Goal: Transaction & Acquisition: Purchase product/service

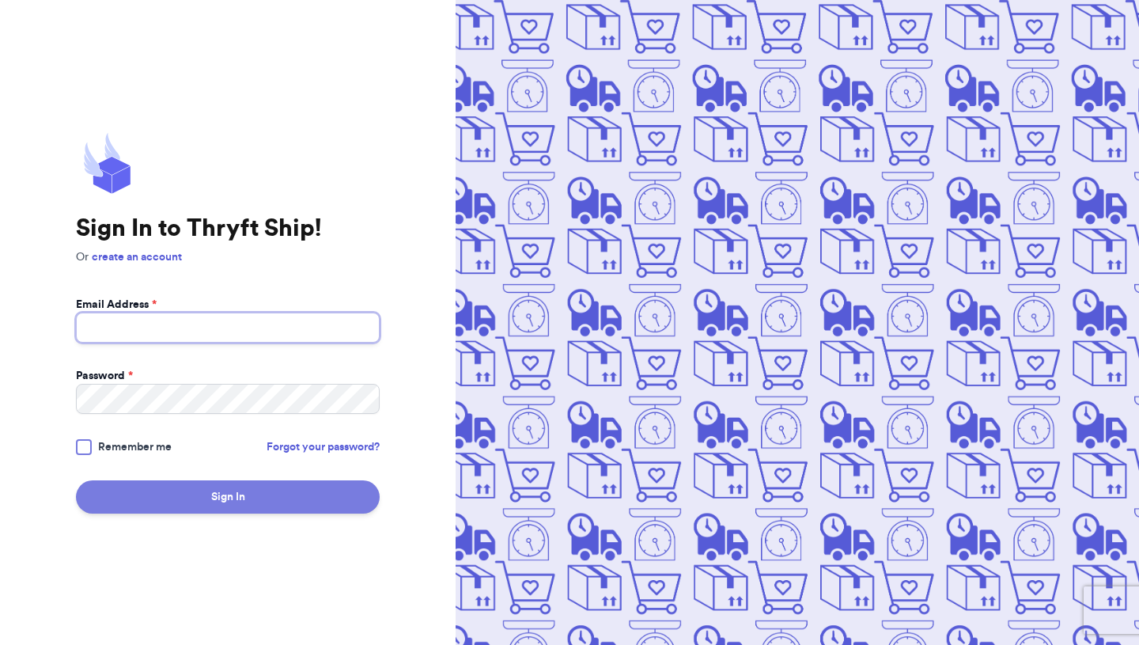
type input "[EMAIL_ADDRESS][DOMAIN_NAME]"
click at [277, 511] on button "Sign In" at bounding box center [228, 496] width 304 height 33
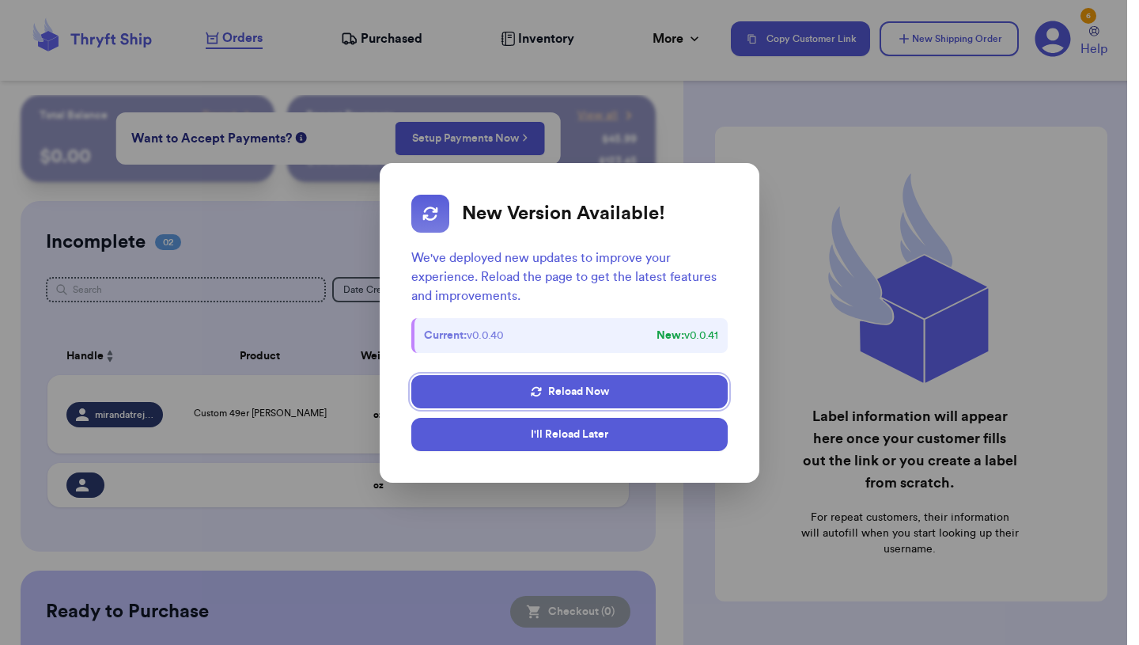
click at [563, 438] on button "I'll Reload Later" at bounding box center [569, 434] width 317 height 33
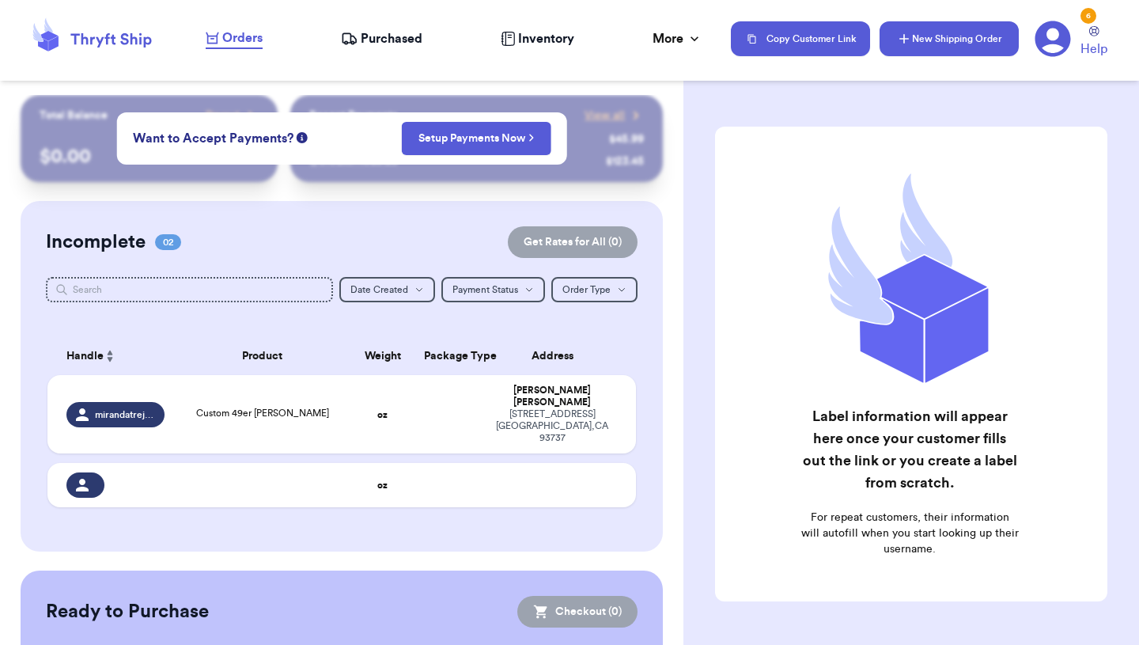
click at [900, 38] on icon "button" at bounding box center [905, 39] width 16 height 16
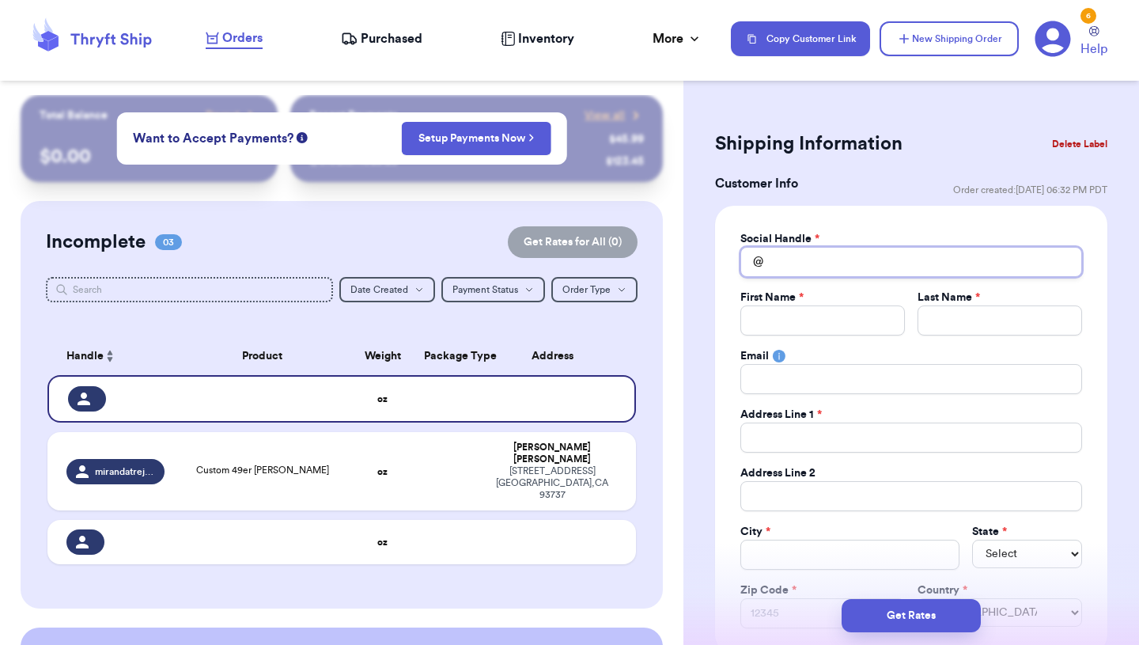
click at [798, 275] on input "Total Amount Paid" at bounding box center [912, 262] width 342 height 30
type input "z"
type input "zi"
type input "zio"
type input "zior"
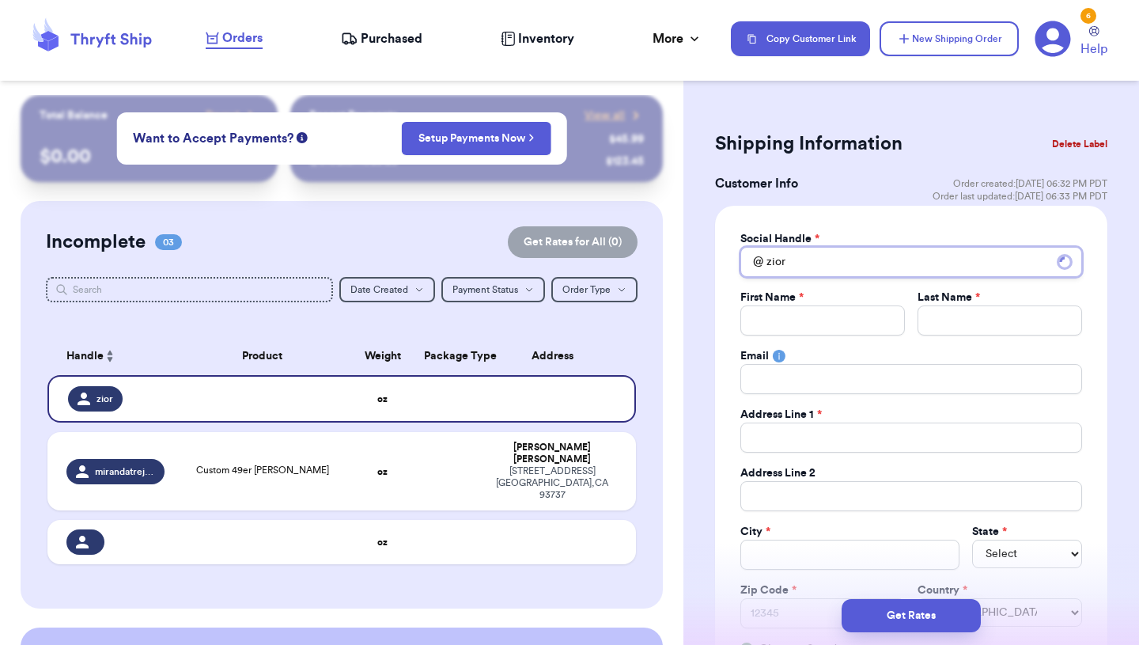
type input "ziora"
type input "zioran"
type input "ziorany"
type input "zioranye"
type input "zioranyel"
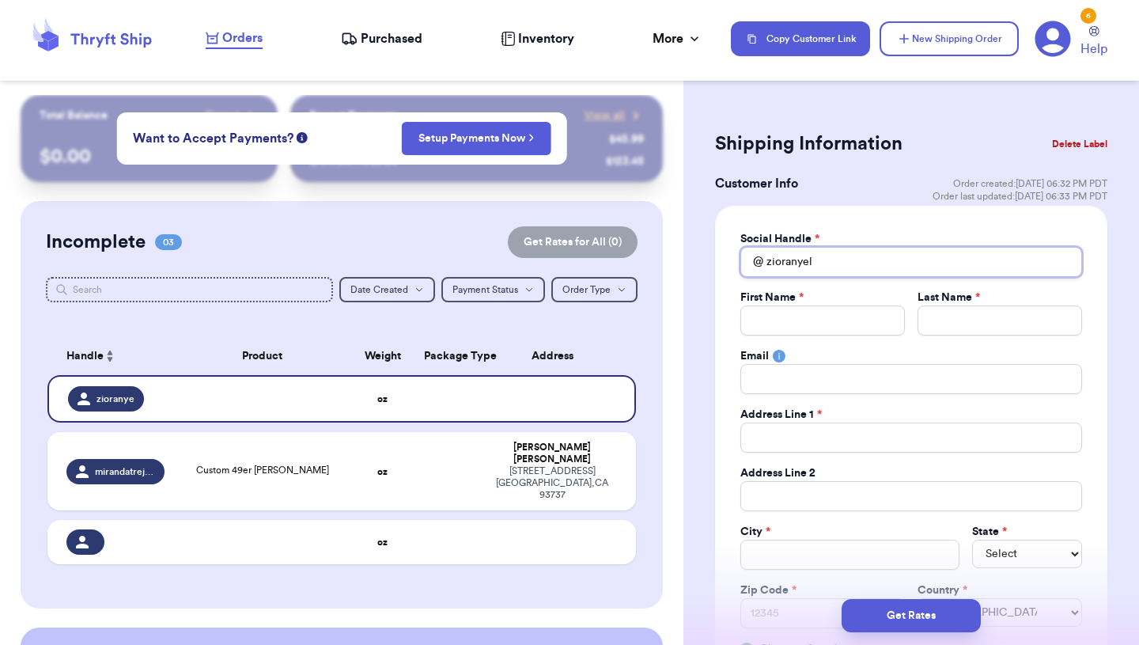
type input "zioranyely"
type input "zioranyelys"
type input "zioranyelysa"
type input "zioranyelysal"
type input "zioranyelysala"
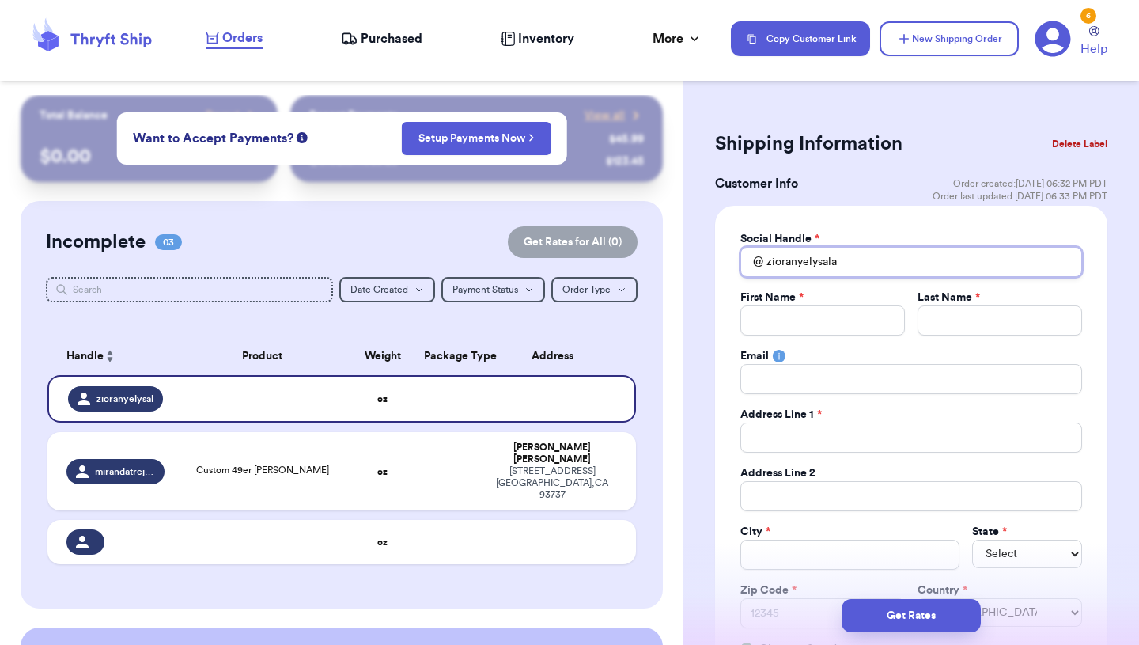
type input "zioranyelysalaz"
type input "zioranyelysalaza"
type input "zioranyelysalazar"
click at [774, 338] on div "Social Handle * @ zioranyelysalazar First Name * Last Name * Email Address Line…" at bounding box center [912, 444] width 342 height 426
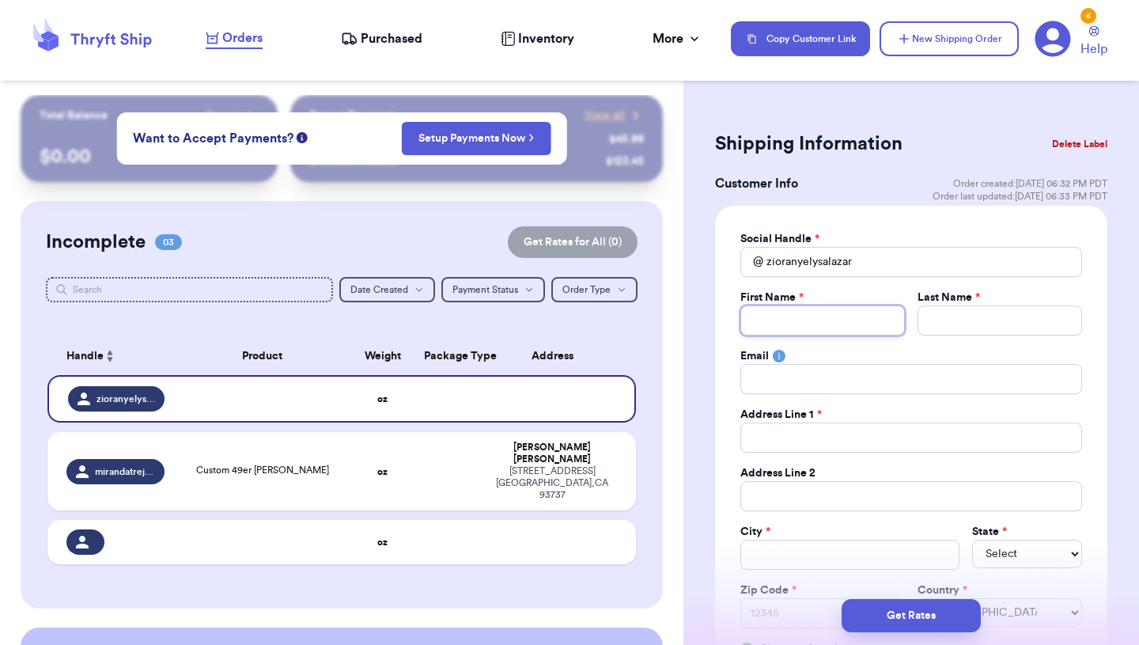
click at [774, 332] on input "Total Amount Paid" at bounding box center [823, 320] width 165 height 30
type input "L"
type input "Lu"
type input "Luk"
type input "[PERSON_NAME]"
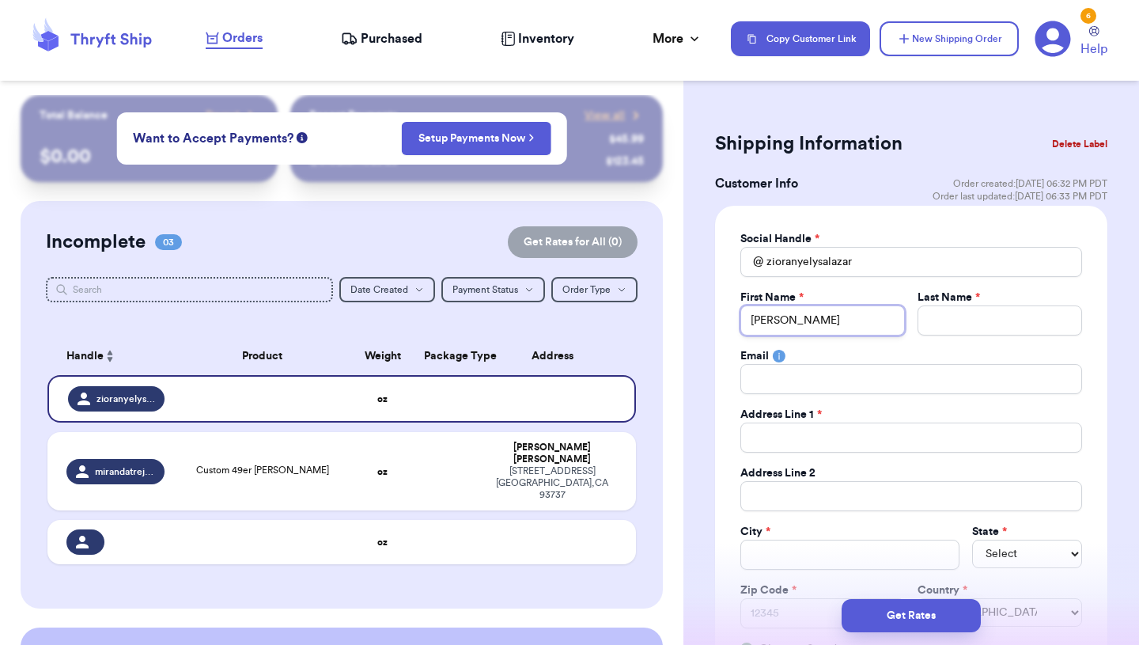
type input "[PERSON_NAME]"
click at [1010, 304] on div "Last Name *" at bounding box center [1000, 298] width 165 height 16
click at [1015, 320] on input "Total Amount Paid" at bounding box center [1000, 320] width 165 height 30
type input "S"
type input "So"
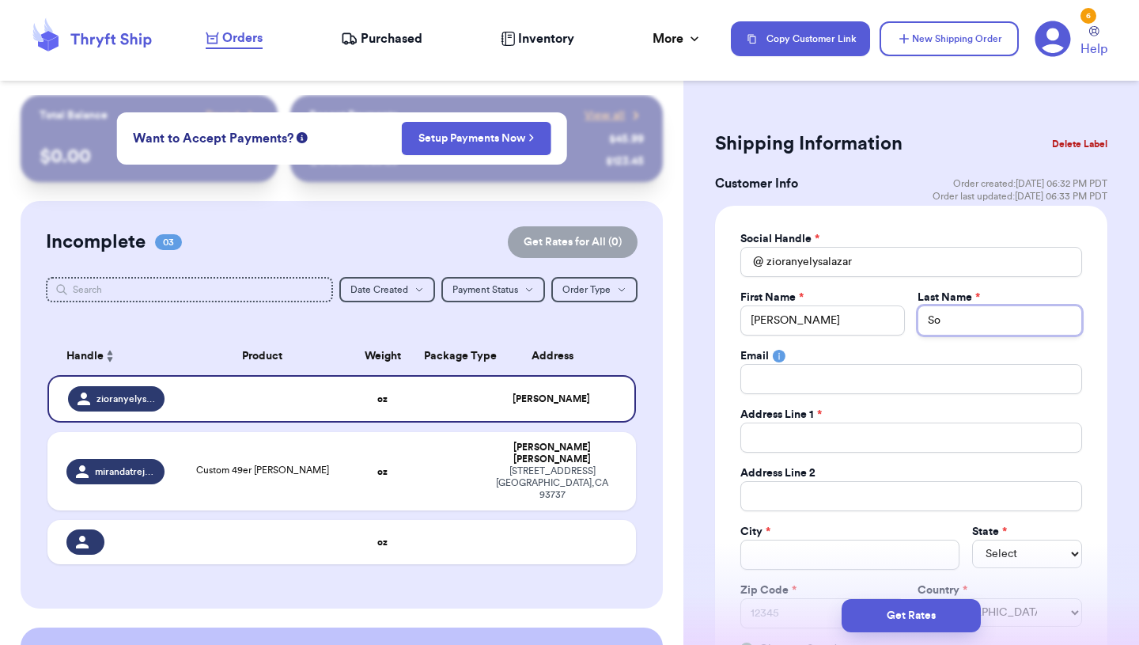
type input "Sot"
type input "[PERSON_NAME]"
click at [907, 397] on div "Social Handle * @ zioranyelysalazar First Name * [PERSON_NAME] Last Name * [PER…" at bounding box center [912, 444] width 342 height 426
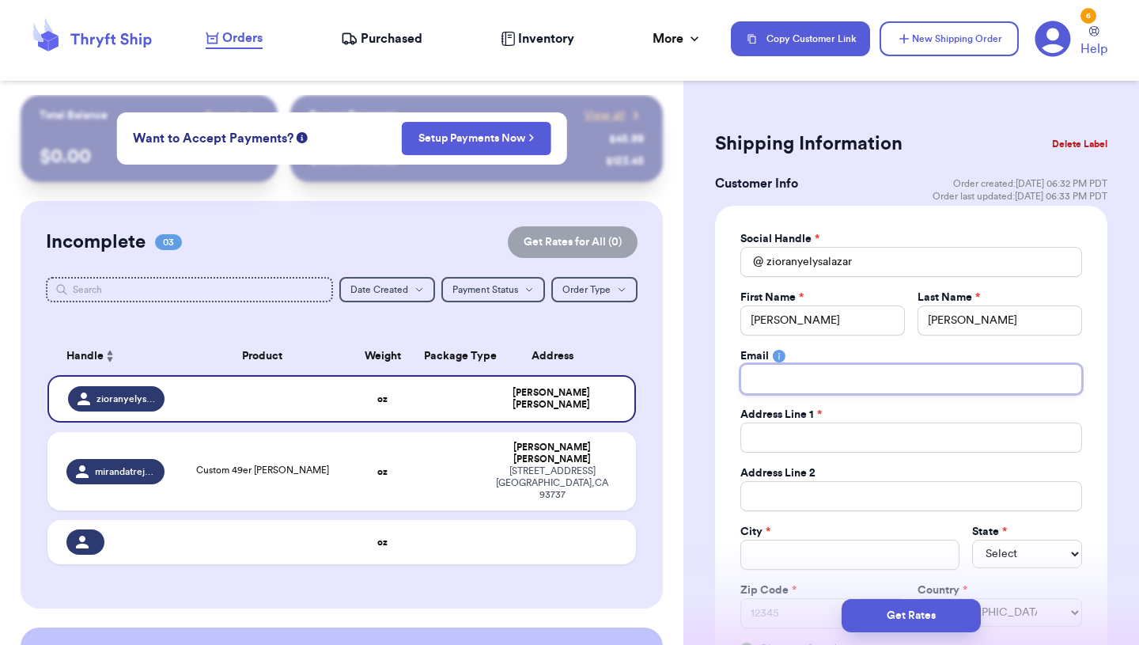
click at [902, 378] on input "Total Amount Paid" at bounding box center [912, 379] width 342 height 30
type input "[EMAIL_ADDRESS][DOMAIN_NAME]"
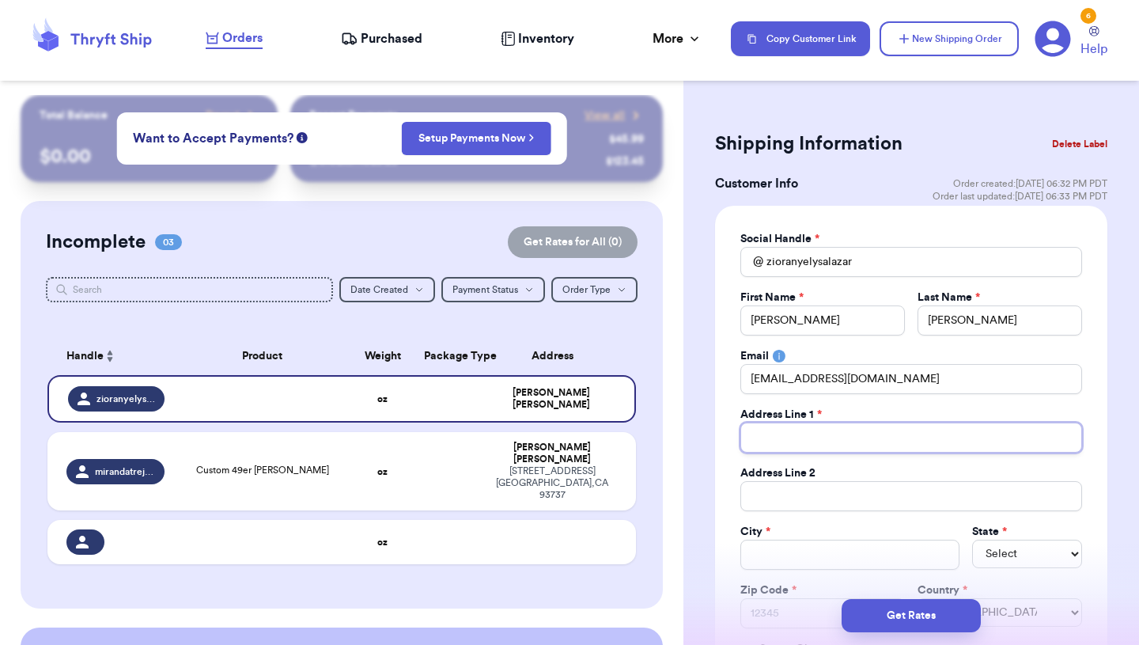
click at [890, 425] on input "Total Amount Paid" at bounding box center [912, 438] width 342 height 30
type input "9"
type input "91"
type input "91 T"
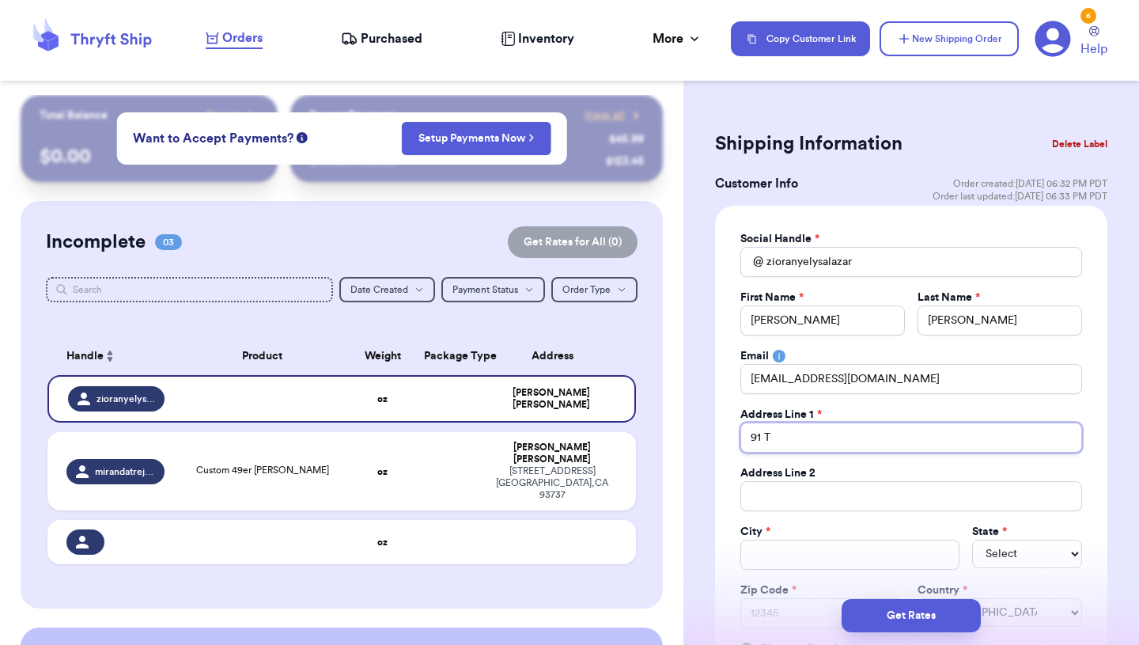
type input "91 To"
type input "91 Top"
type input "91 Topw"
type input "91 Topwa"
type input "91 Topwat"
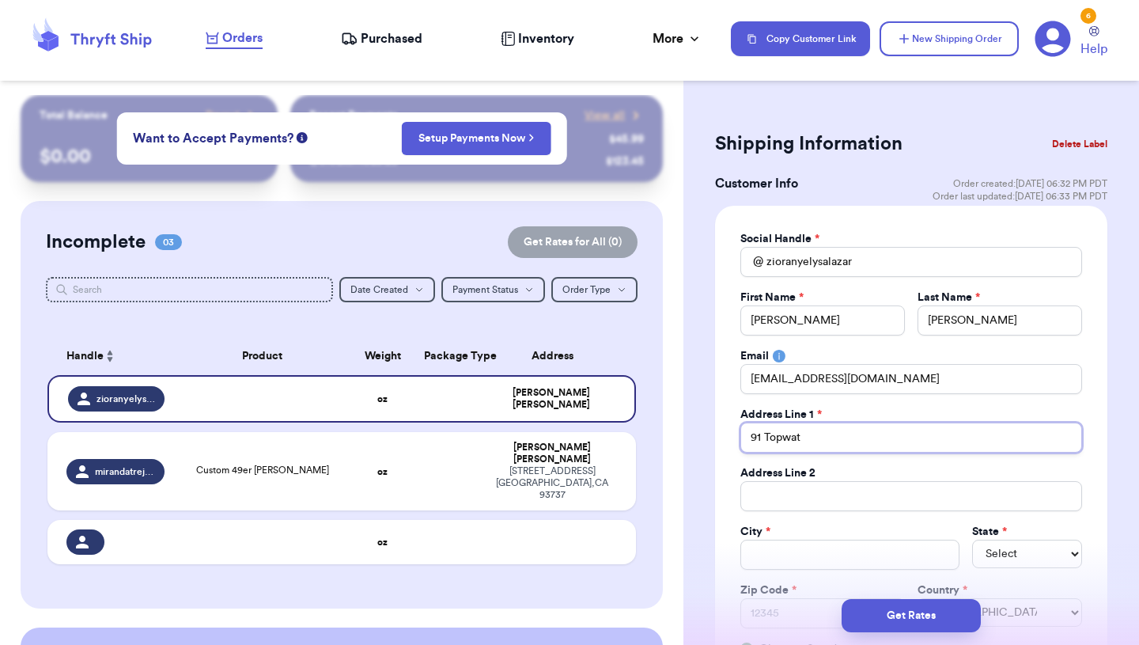
type input "91 Topwate"
type input "91 Topwater"
type input "91 Topwater d"
type input "91 Topwater dr"
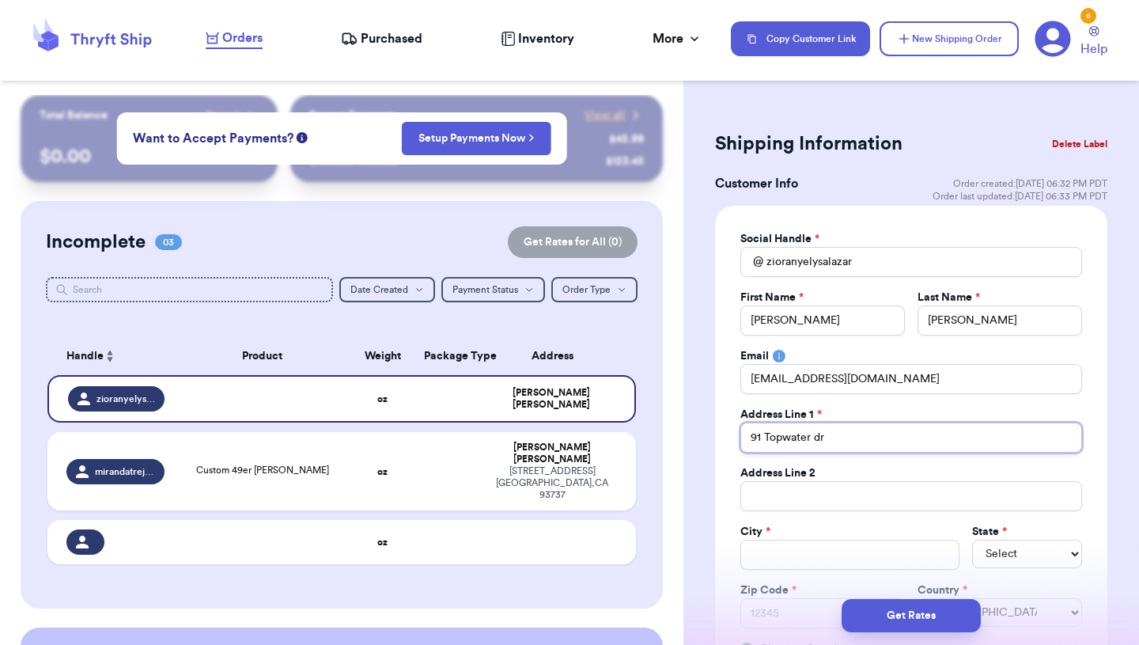
type input "91 Topwater dr"
click at [1079, 400] on div "Social Handle * @ zioranyelysalazar First Name * [PERSON_NAME] Last Name * [PER…" at bounding box center [912, 444] width 342 height 426
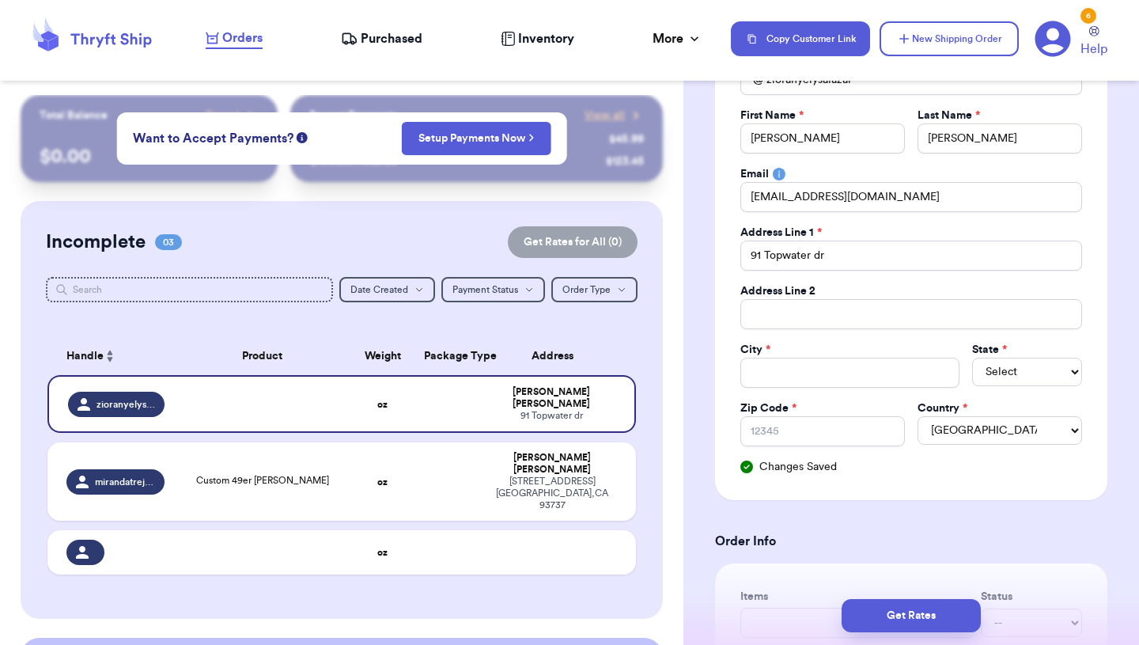
scroll to position [190, 0]
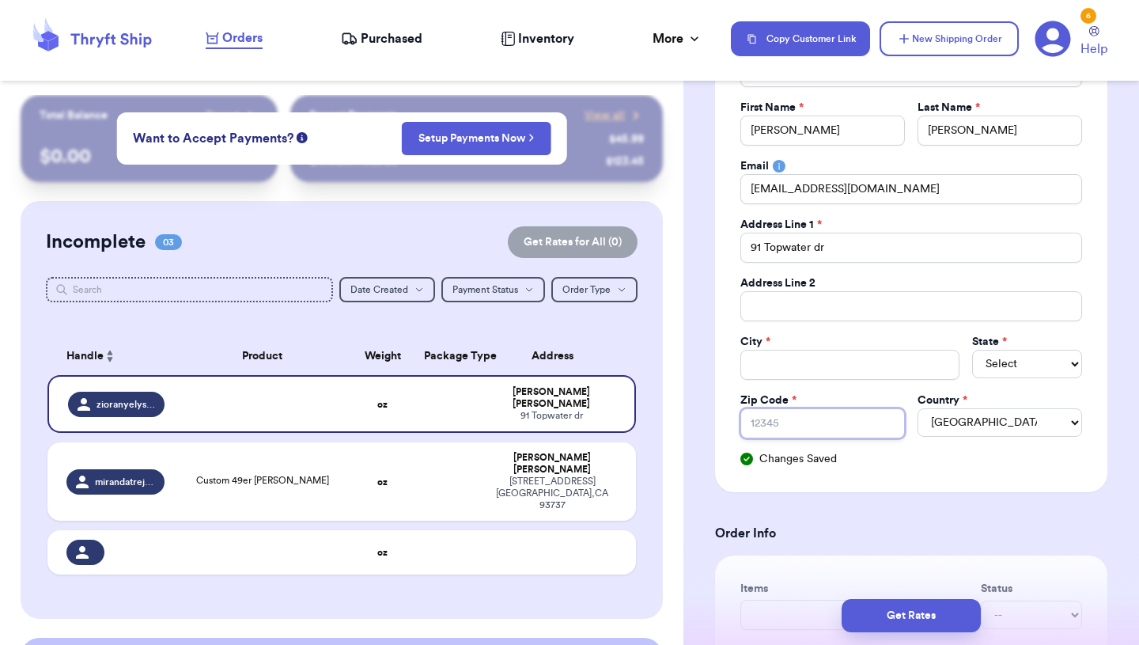
click at [823, 432] on input "Zip Code *" at bounding box center [823, 423] width 165 height 30
type input "9"
type input "2"
type input "27"
type input "275"
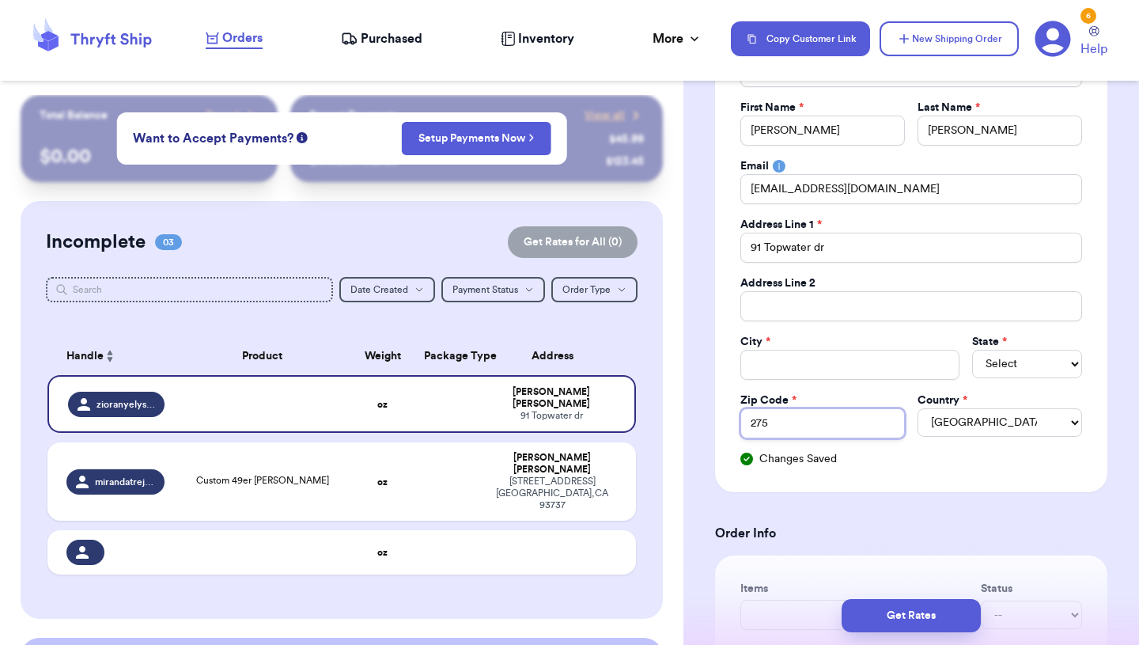
type input "2752"
type input "27527"
click at [810, 385] on div "Social Handle * @ zioranyelysalazar First Name * [PERSON_NAME] Last Name * [PER…" at bounding box center [912, 254] width 342 height 426
click at [810, 365] on input "Total Amount Paid" at bounding box center [850, 365] width 219 height 30
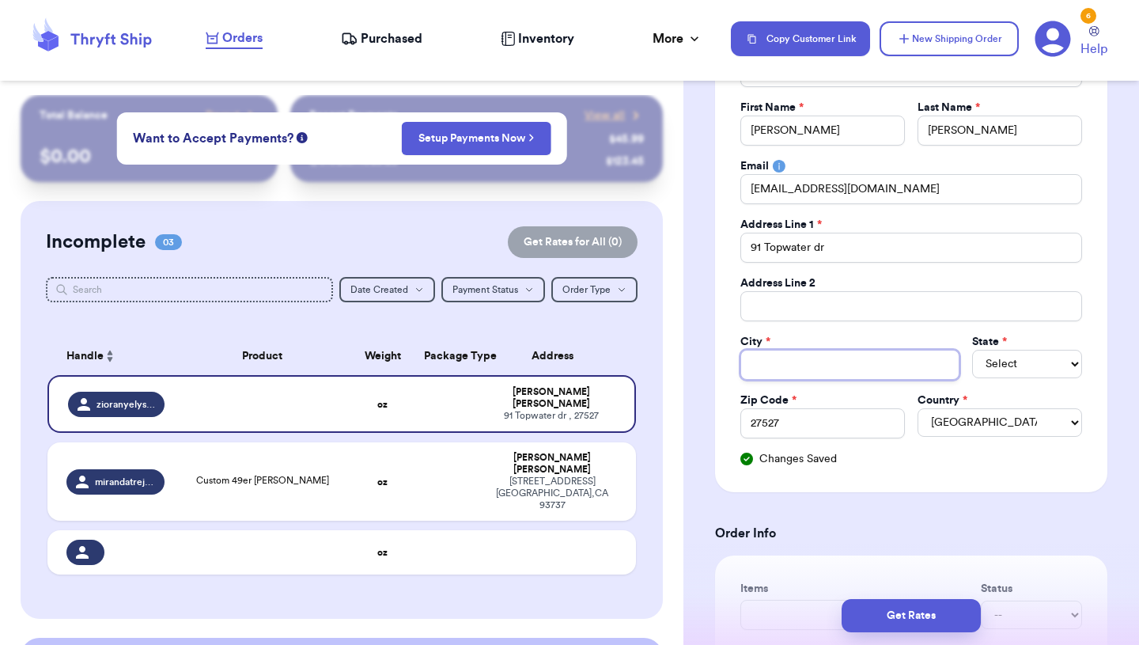
type input "c"
type input "cl"
type input "cla"
type input "clay"
type input "[PERSON_NAME]"
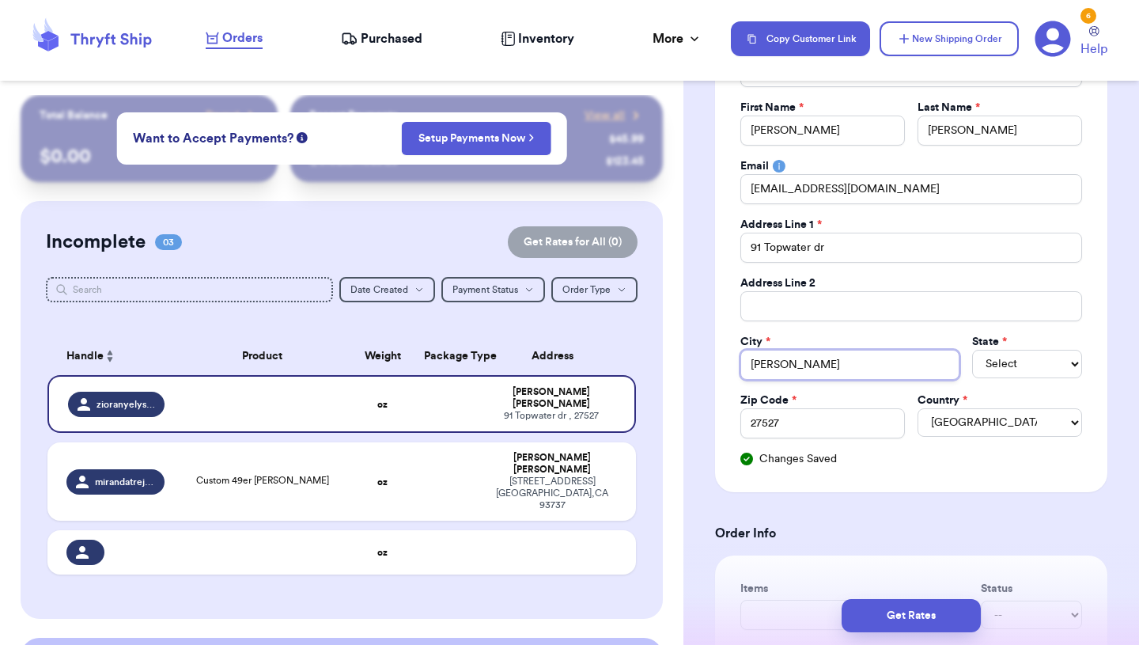
type input "clayto"
type input "[PERSON_NAME]"
click at [1011, 360] on select "Select AL AK AZ AR CA CO [GEOGRAPHIC_DATA] DE DC [GEOGRAPHIC_DATA] [GEOGRAPHIC_…" at bounding box center [1028, 364] width 110 height 28
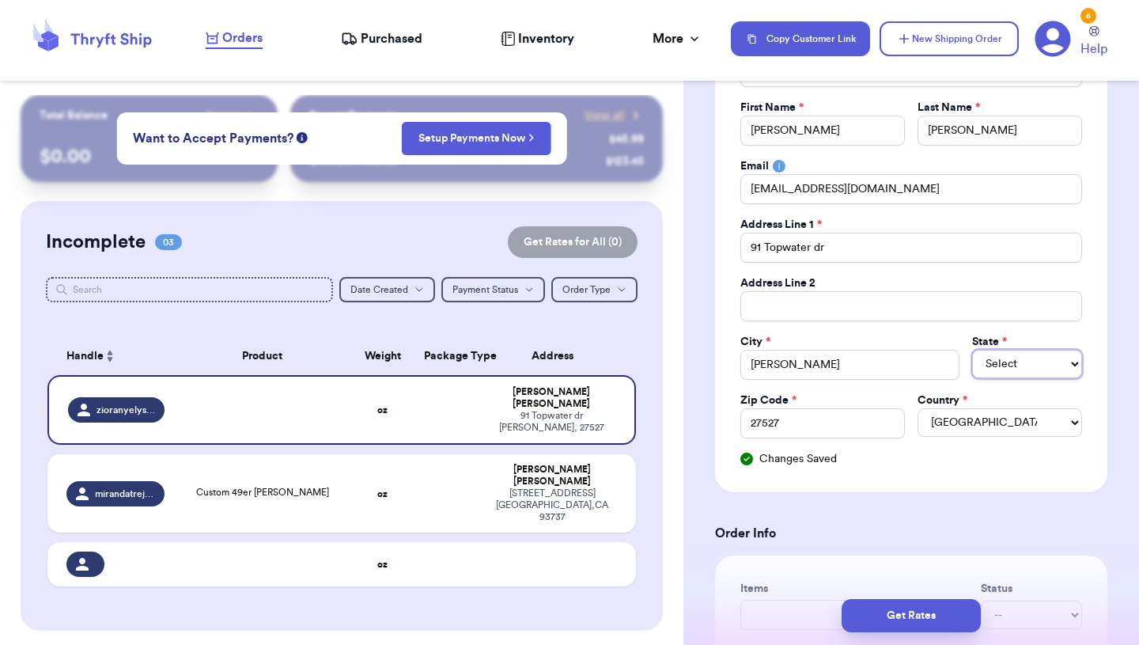
select select "NC"
click at [787, 309] on input "Total Amount Paid" at bounding box center [912, 306] width 342 height 30
type input "a"
type input "ap"
type input "apt"
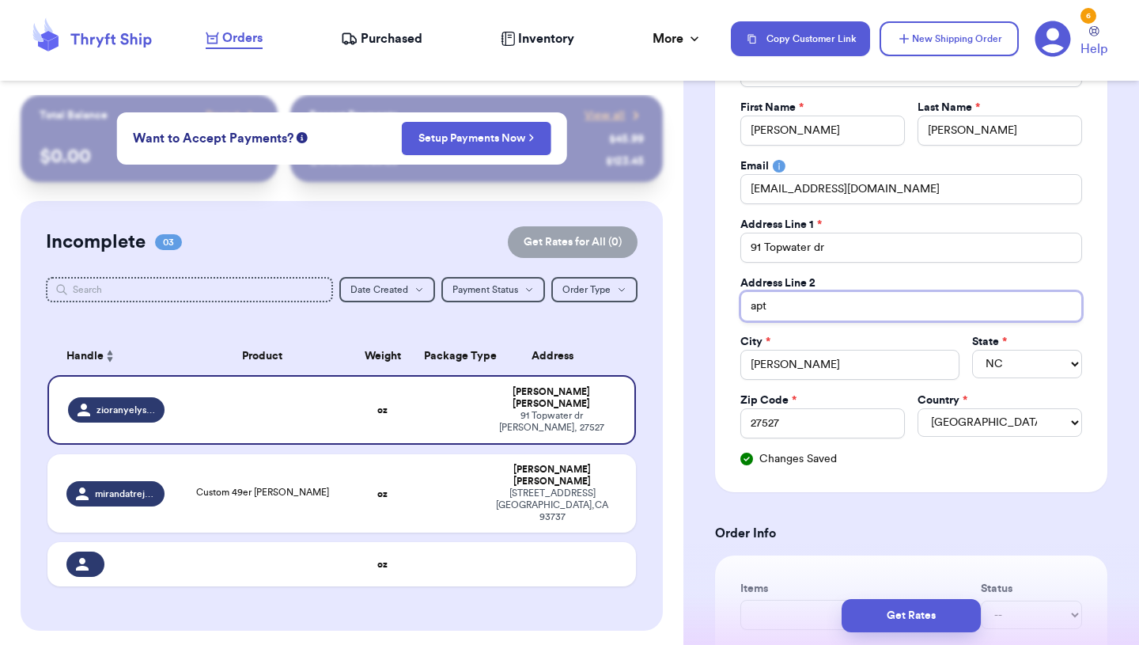
type input "apt"
type input "apt 1"
type input "apt 10"
type input "apt 103"
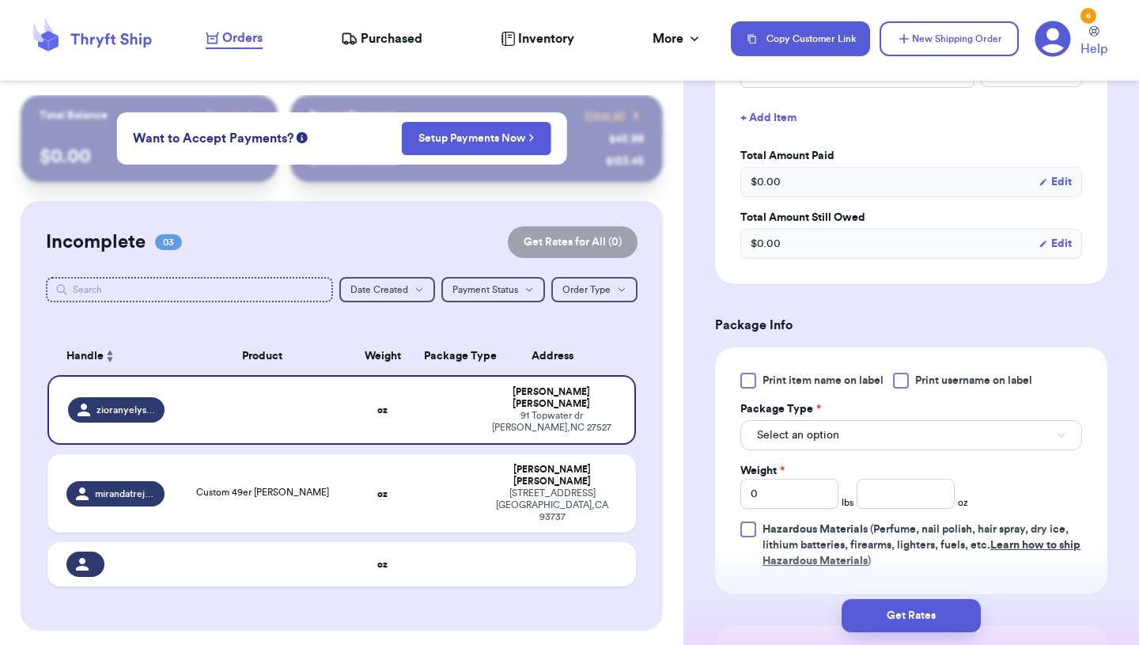
scroll to position [728, 0]
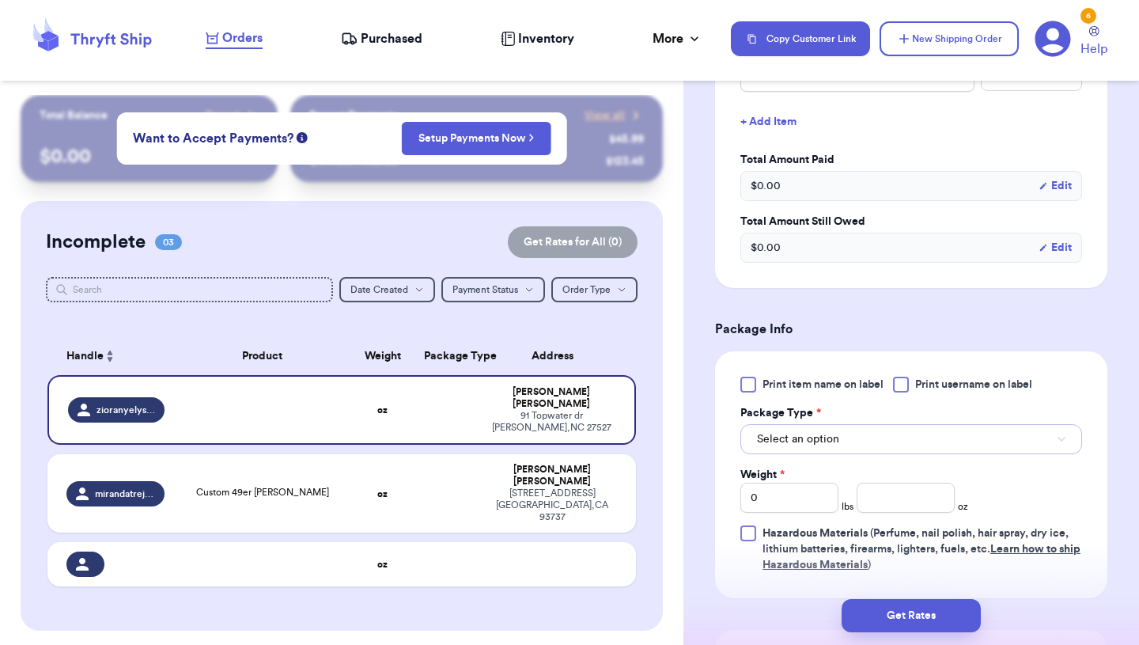
click at [828, 446] on span "Select an option" at bounding box center [798, 439] width 82 height 16
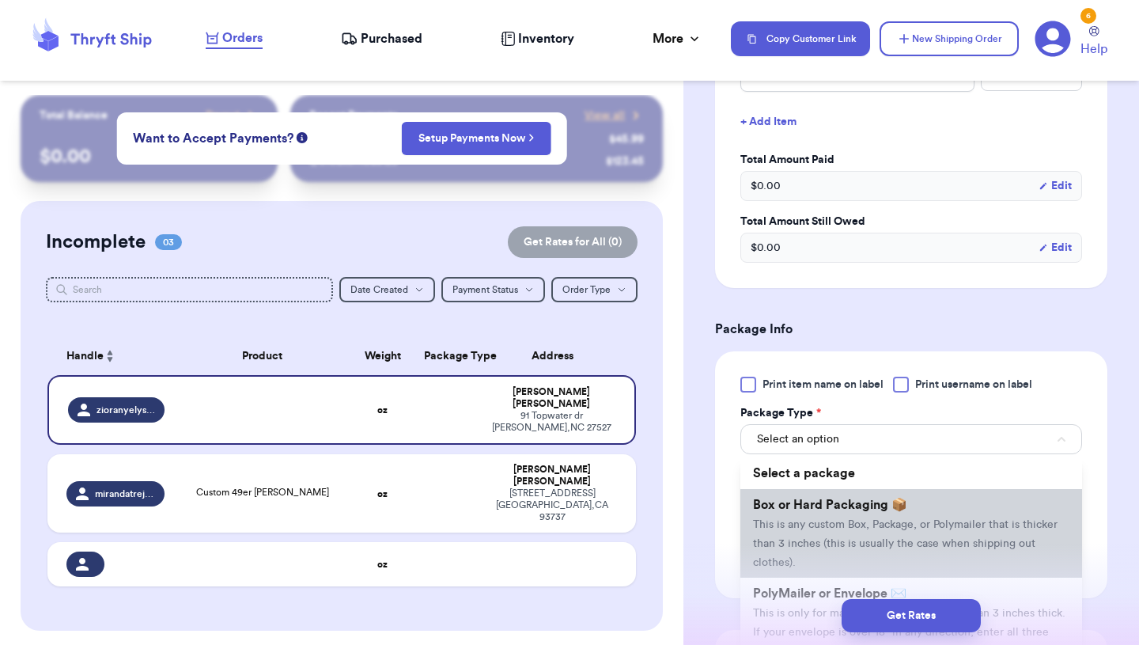
click at [826, 518] on li "Box or Hard Packaging 📦 This is any custom Box, Package, or Polymailer that is …" at bounding box center [912, 533] width 342 height 89
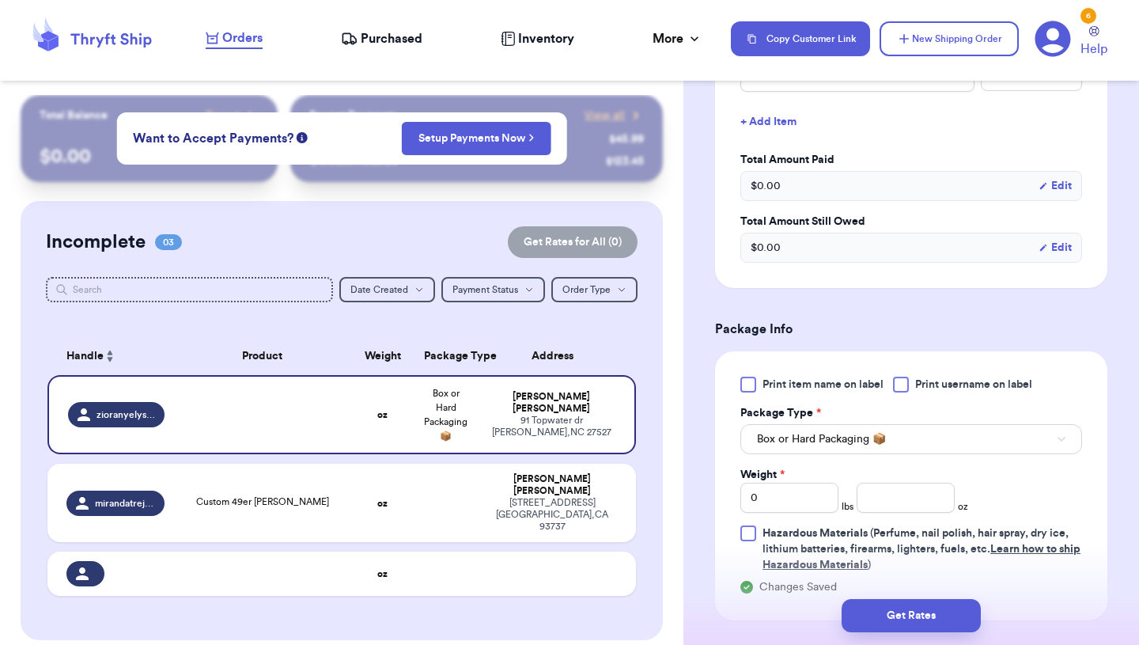
click at [1056, 363] on div "Print item name on label Print username on label Package Type * Box or Hard Pac…" at bounding box center [911, 485] width 392 height 269
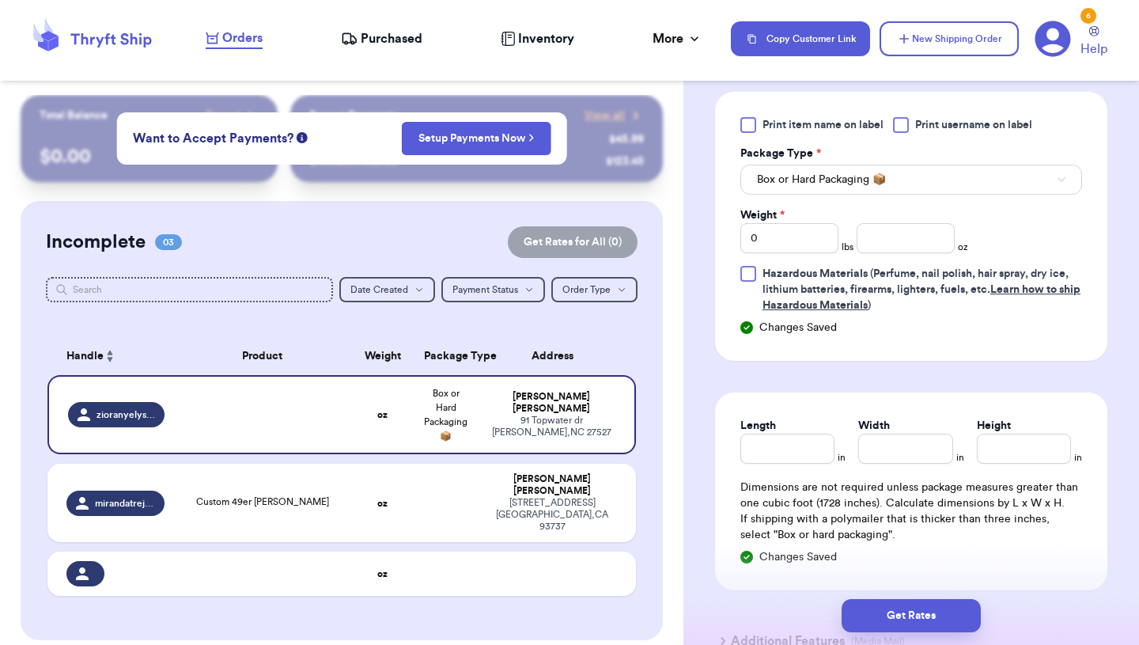
scroll to position [1013, 0]
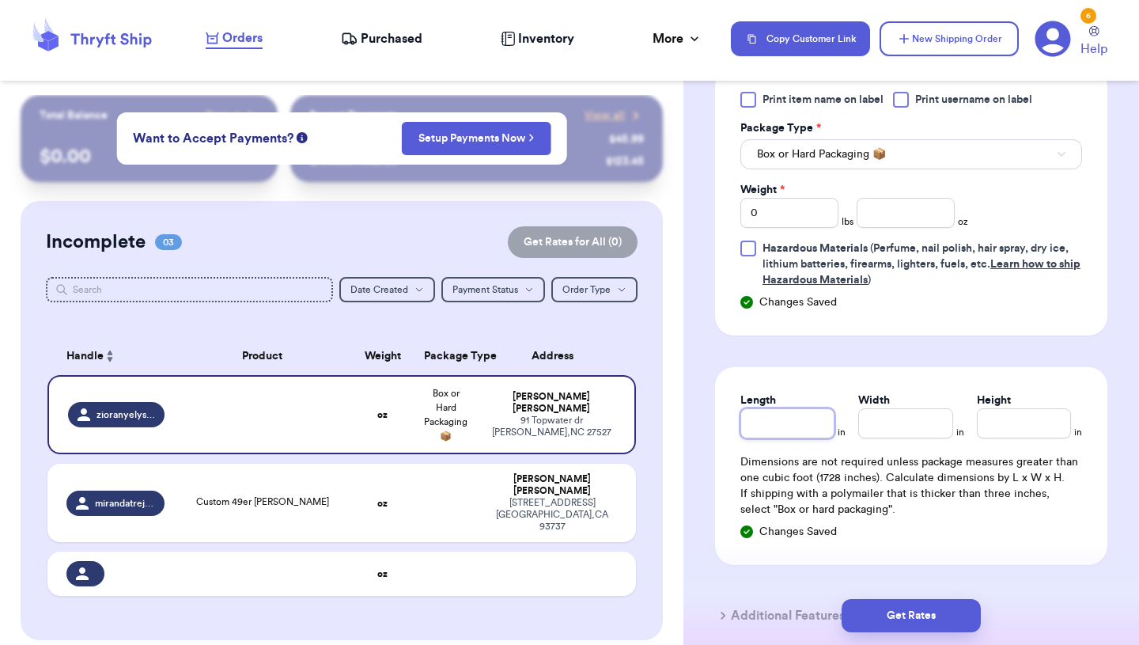
click at [812, 438] on input "Length" at bounding box center [788, 423] width 94 height 30
type input "1"
type input "14"
click at [1060, 435] on input "Height *" at bounding box center [1024, 423] width 94 height 30
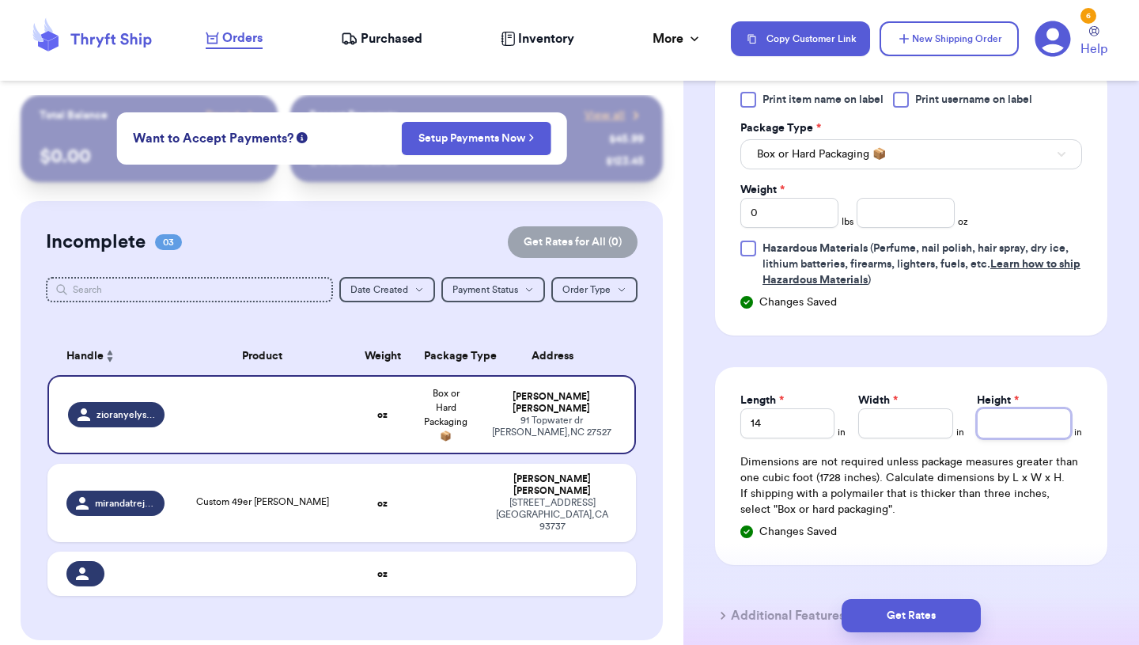
type input "1"
type input "11"
click at [907, 435] on input "Width *" at bounding box center [906, 423] width 94 height 30
type input "1"
type input "11"
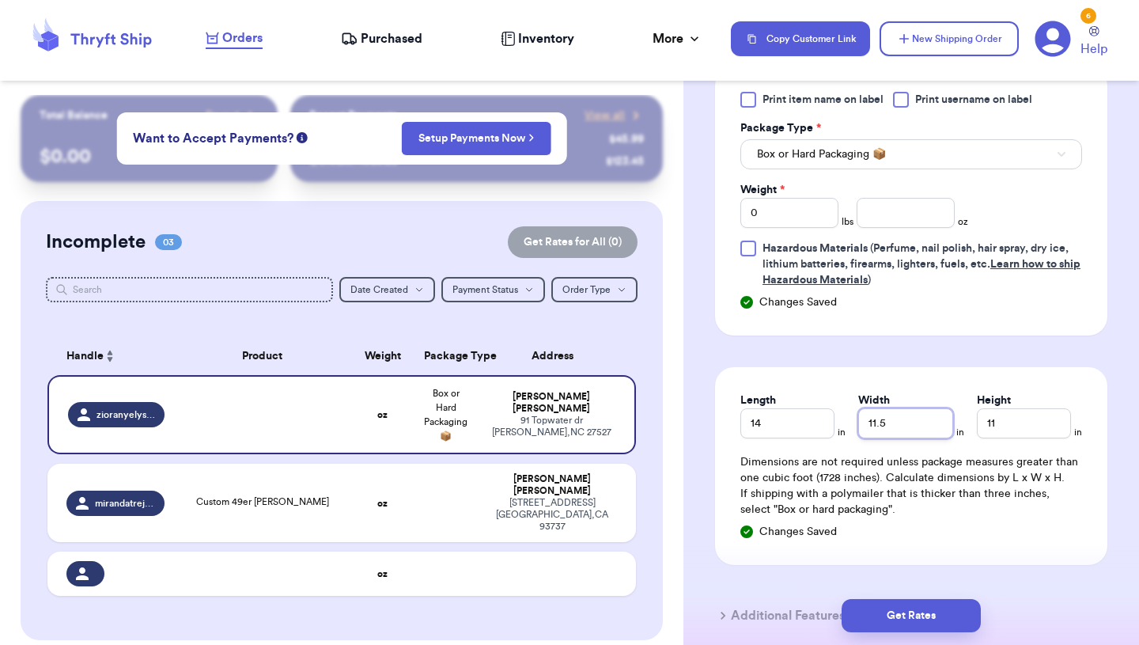
type input "11.5"
click at [899, 536] on div "Changes Saved" at bounding box center [912, 532] width 342 height 16
click at [812, 202] on input "0" at bounding box center [790, 213] width 98 height 30
type input "10"
click at [806, 203] on input "10" at bounding box center [790, 213] width 98 height 30
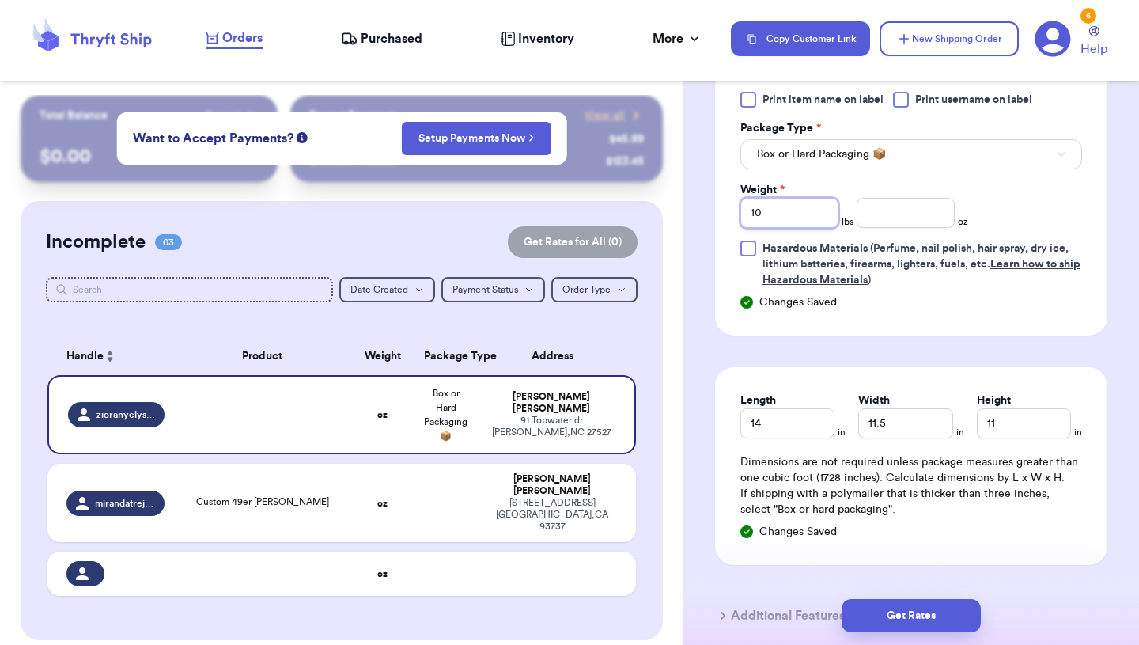
click at [806, 203] on input "10" at bounding box center [790, 213] width 98 height 30
type input "1"
click at [909, 335] on div "Print item name on label Print username on label Package Type * Box or Hard Pac…" at bounding box center [911, 200] width 392 height 269
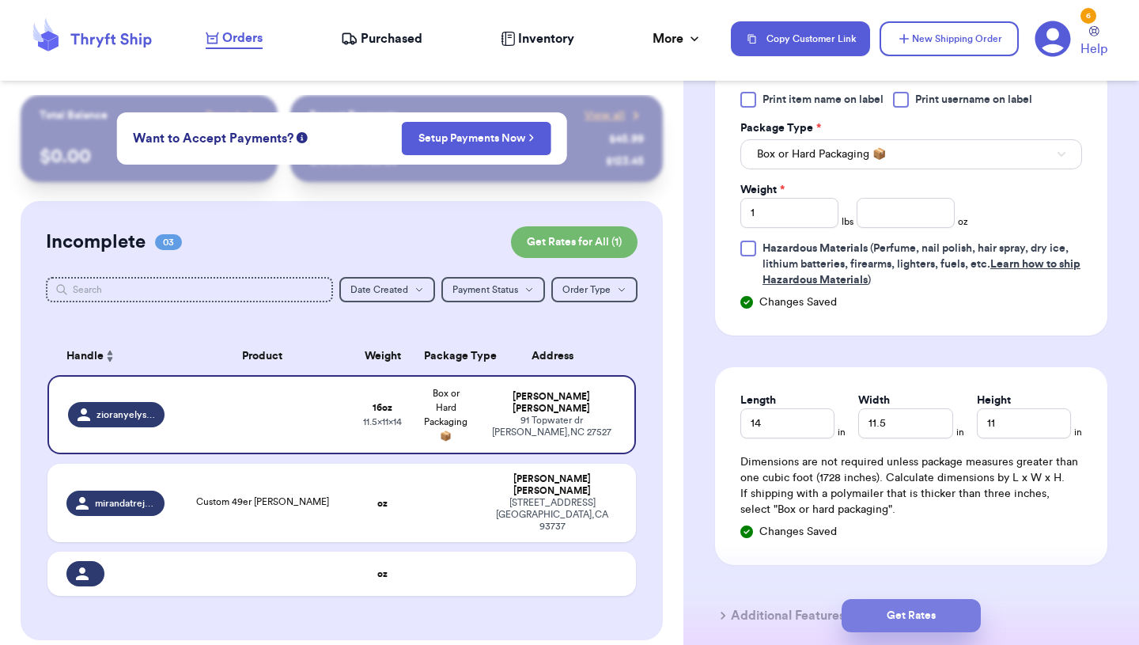
click at [893, 604] on button "Get Rates" at bounding box center [911, 615] width 139 height 33
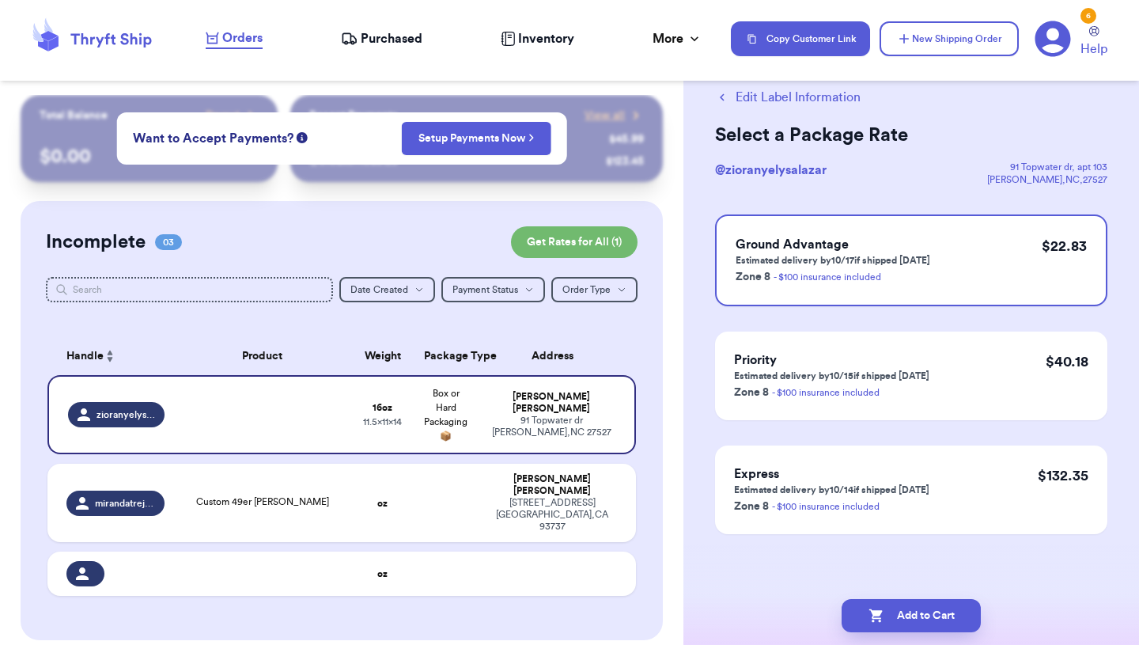
scroll to position [0, 0]
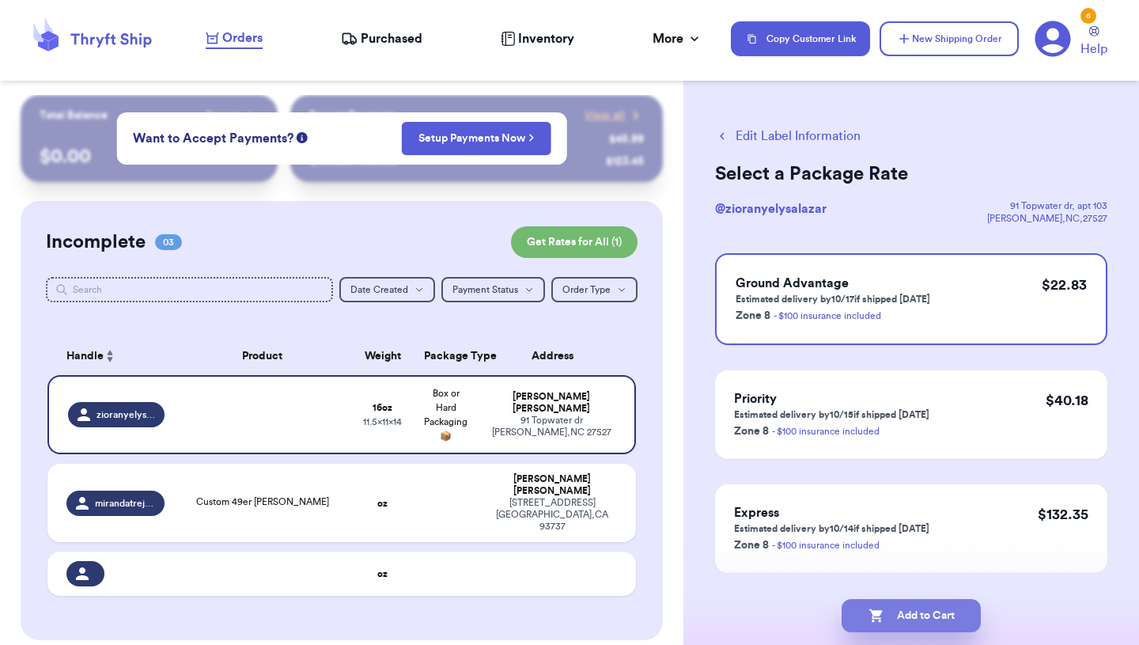
click at [880, 619] on icon "button" at bounding box center [877, 616] width 16 height 16
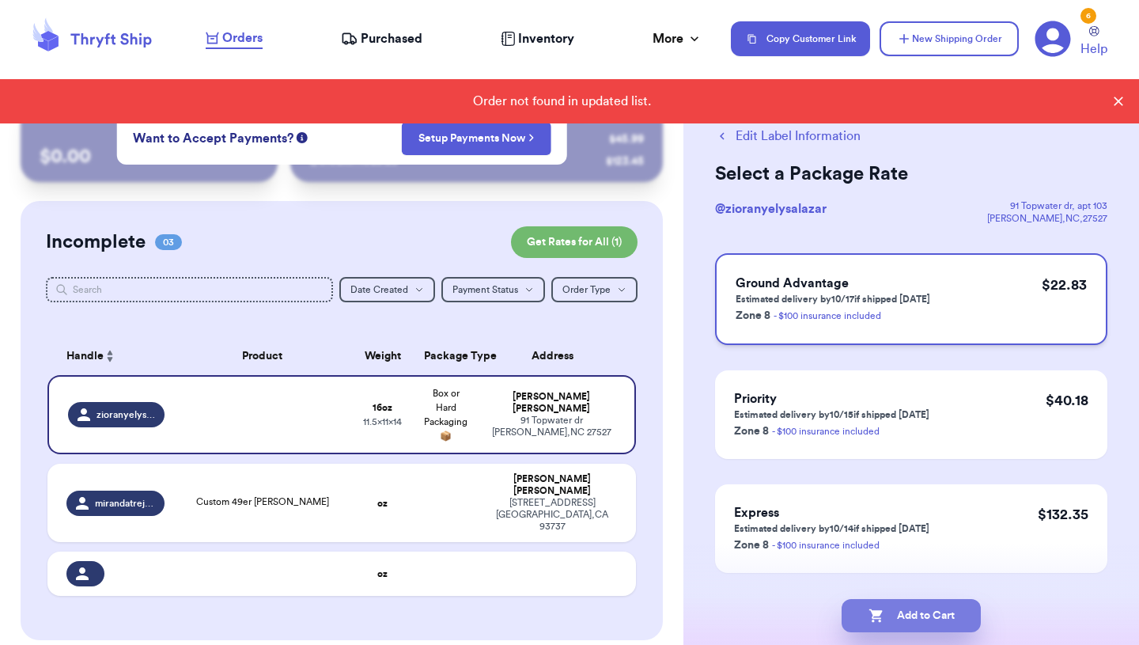
click at [856, 301] on p "Estimated delivery by 10/17 if shipped [DATE]" at bounding box center [833, 299] width 195 height 13
click at [514, 405] on div "[PERSON_NAME]" at bounding box center [551, 403] width 128 height 24
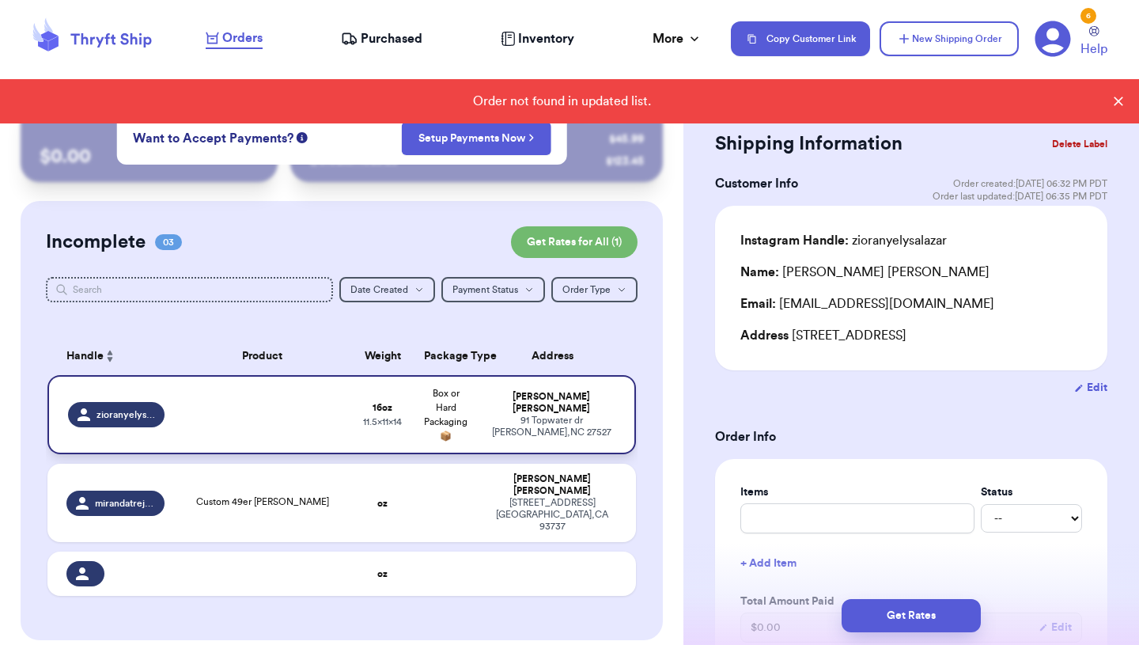
click at [574, 430] on div "[STREET_ADDRESS][PERSON_NAME]" at bounding box center [551, 427] width 128 height 24
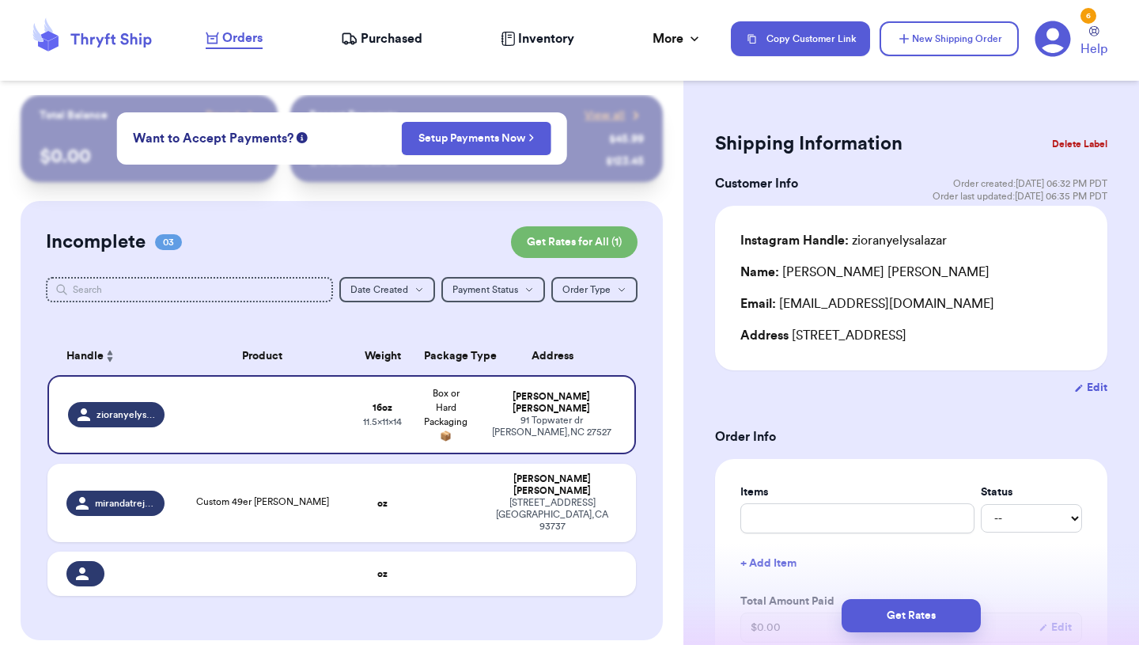
checkbox input "false"
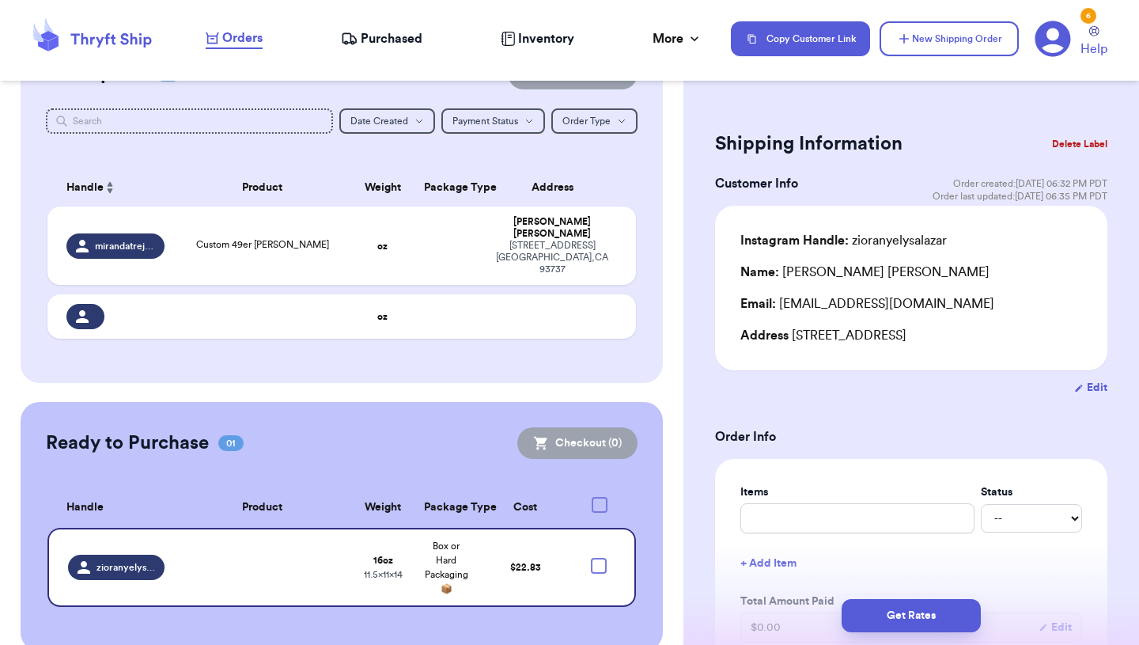
scroll to position [169, 0]
click at [599, 557] on div at bounding box center [599, 565] width 16 height 16
click at [599, 556] on input "checkbox" at bounding box center [598, 556] width 1 height 1
checkbox input "true"
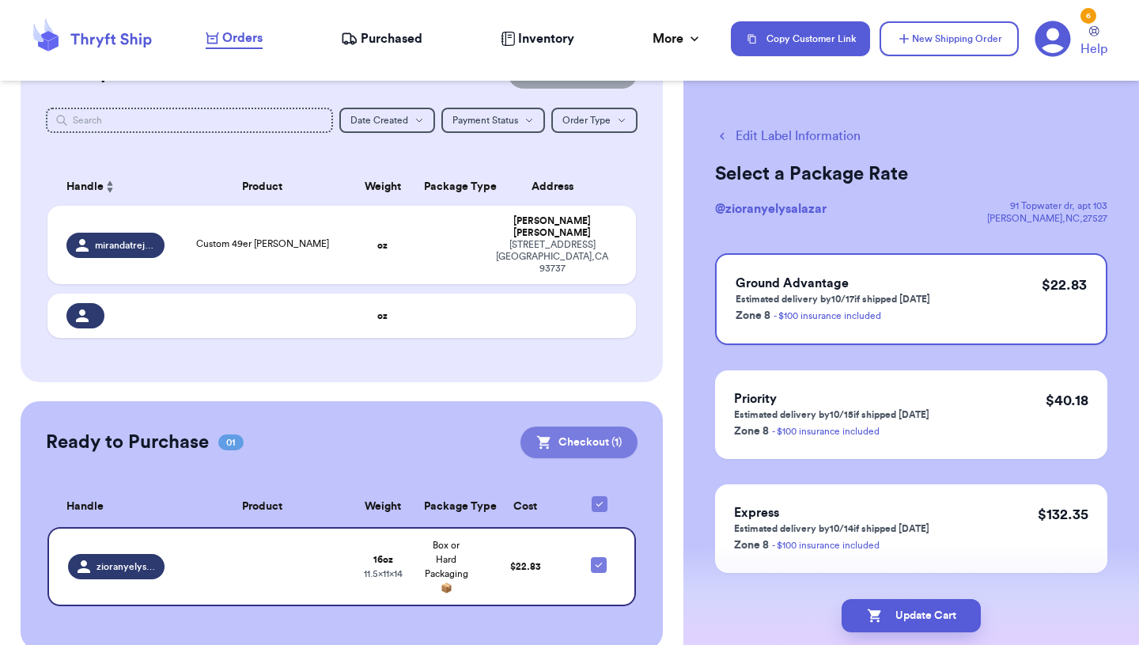
click at [596, 427] on button "Checkout ( 1 )" at bounding box center [579, 443] width 117 height 32
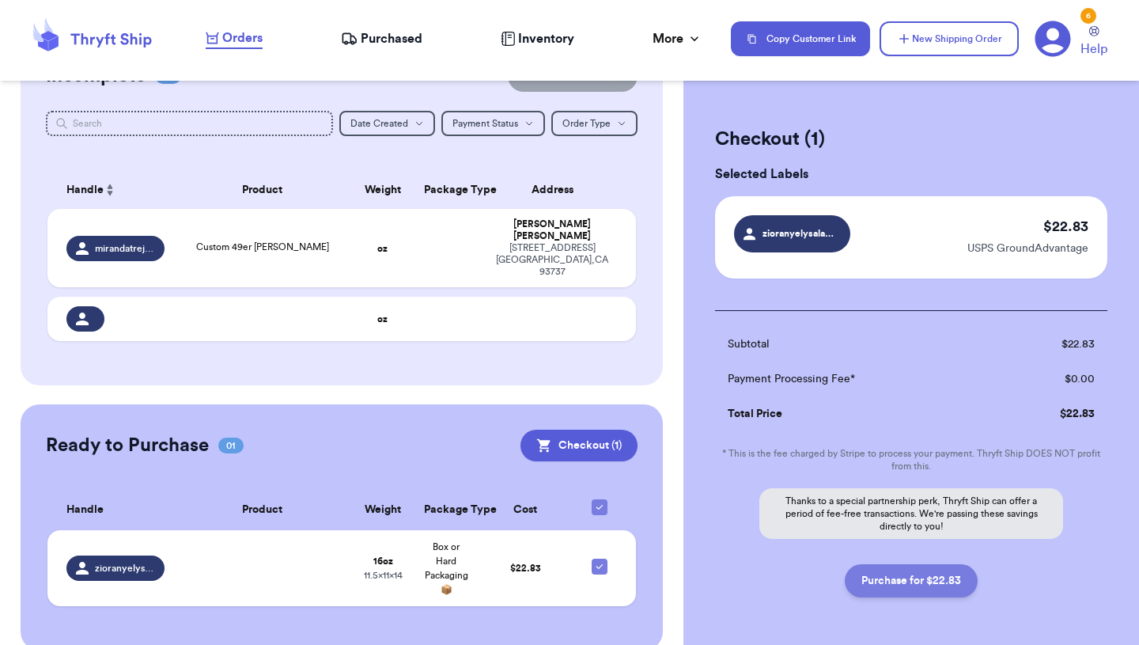
click at [916, 583] on button "Purchase for $22.83" at bounding box center [911, 580] width 133 height 33
checkbox input "false"
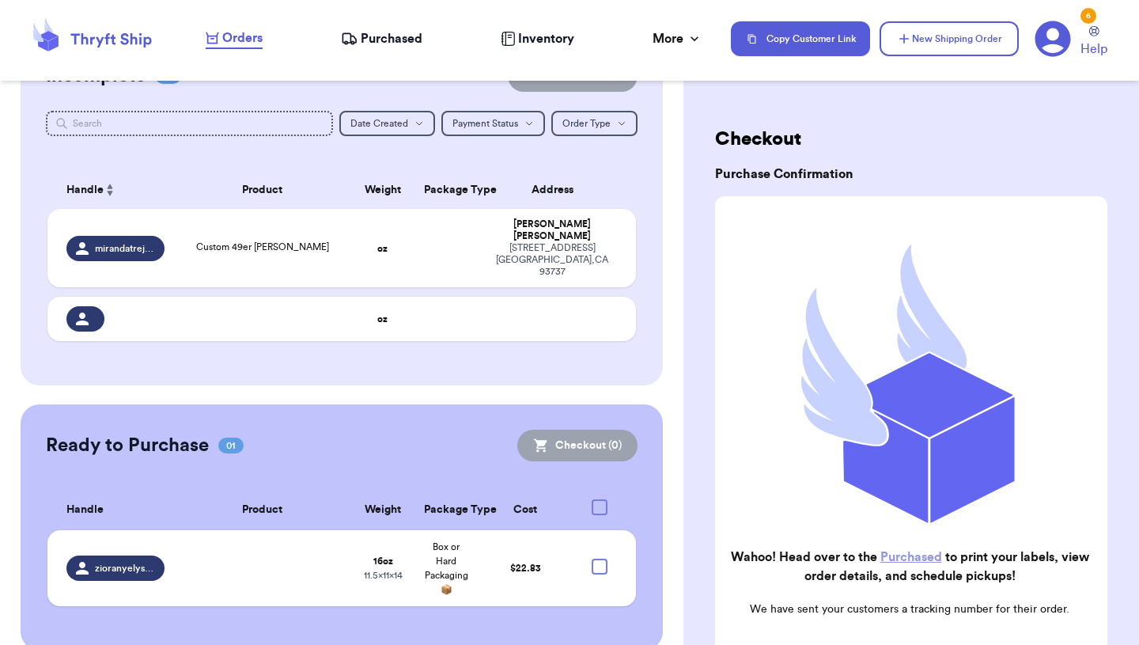
checkbox input "true"
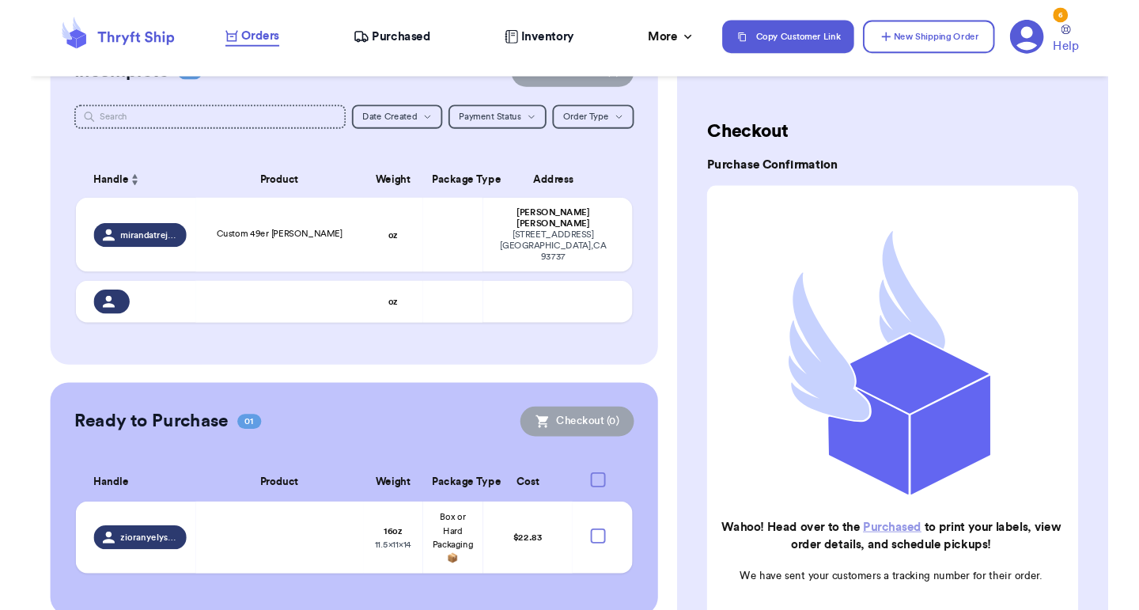
scroll to position [135, 0]
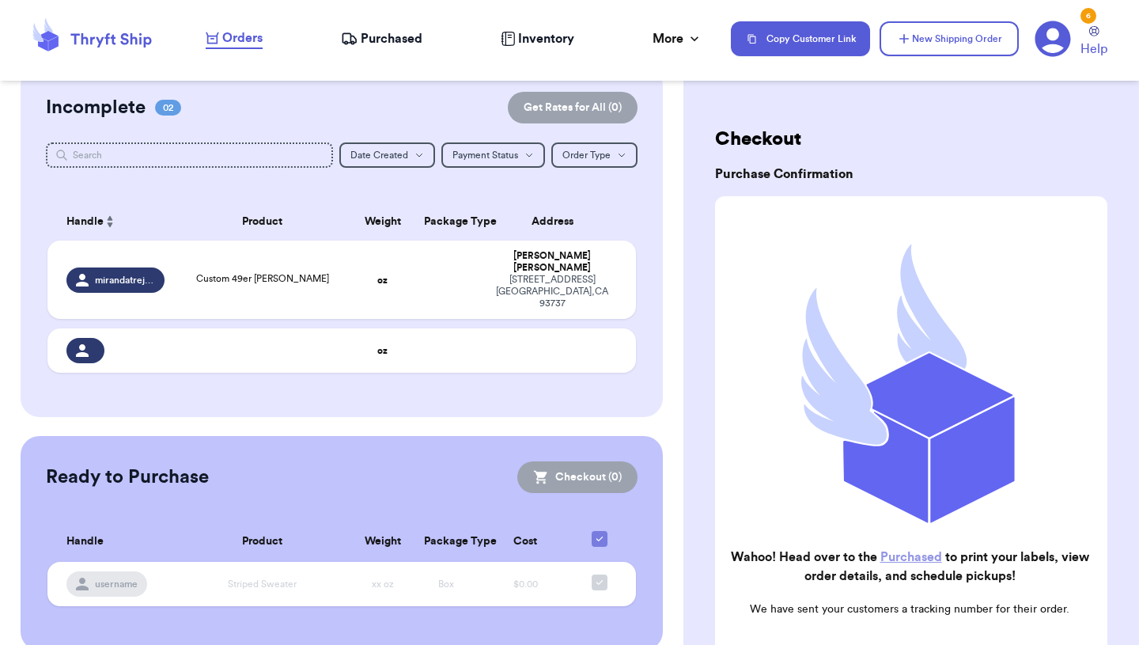
click at [925, 555] on link "Purchased" at bounding box center [912, 557] width 62 height 13
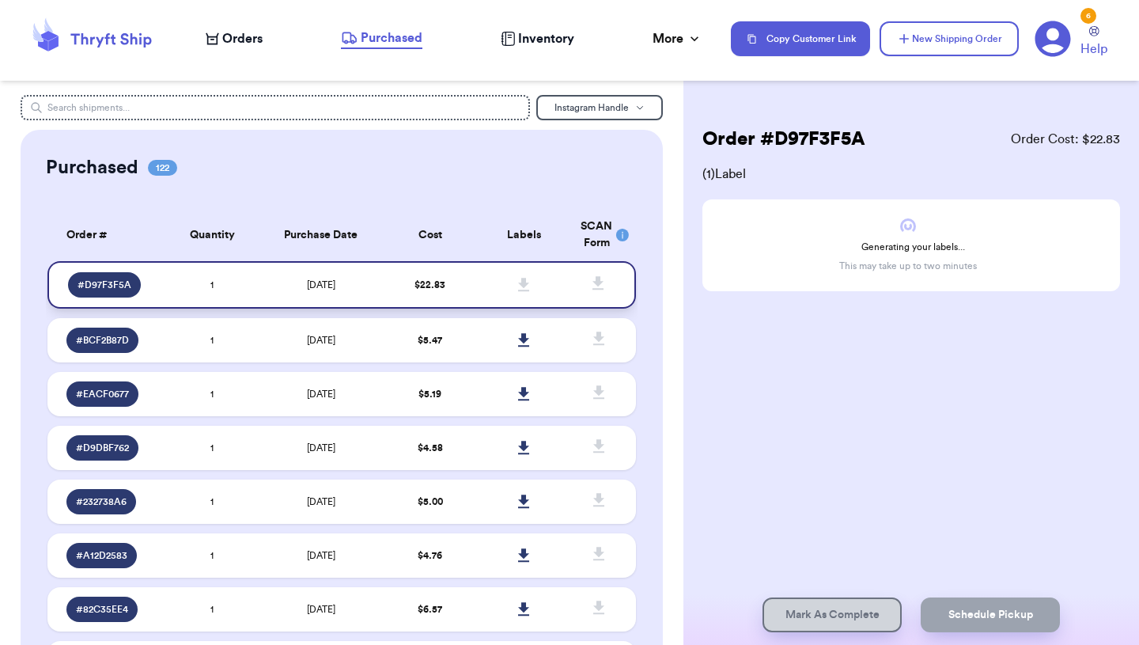
click at [460, 279] on td "$ 22.83" at bounding box center [430, 284] width 94 height 47
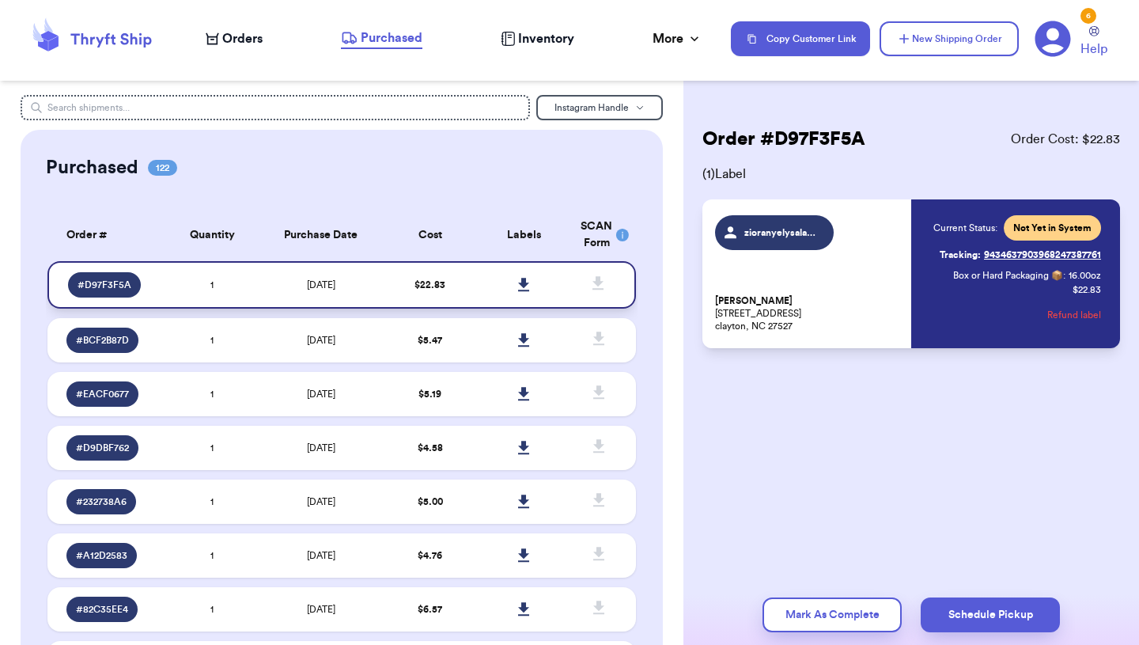
click at [531, 276] on link at bounding box center [524, 284] width 35 height 35
